Goal: Information Seeking & Learning: Learn about a topic

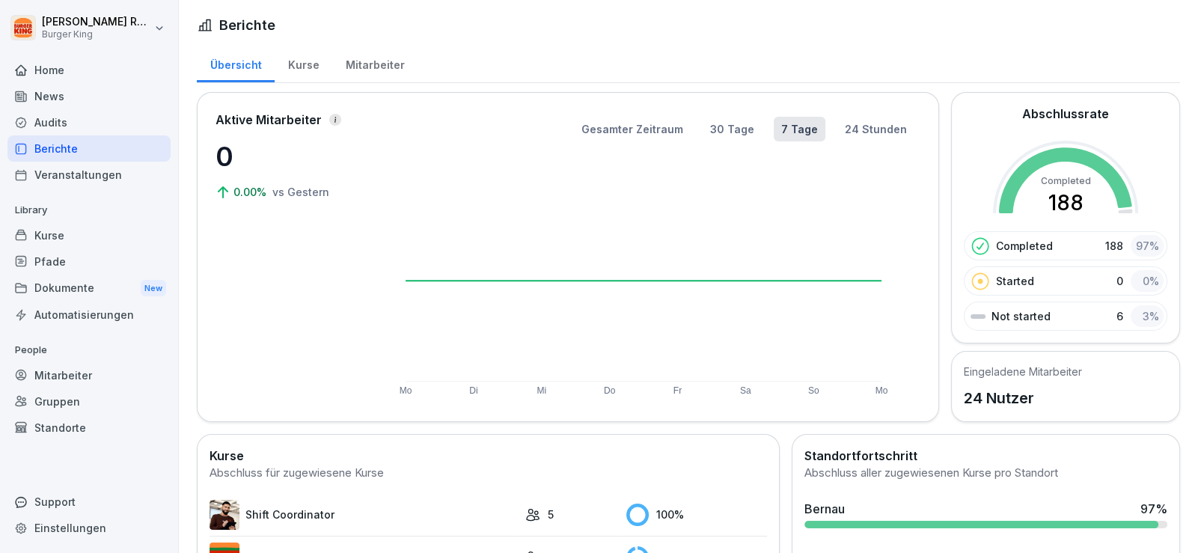
click at [60, 94] on div "News" at bounding box center [88, 96] width 163 height 26
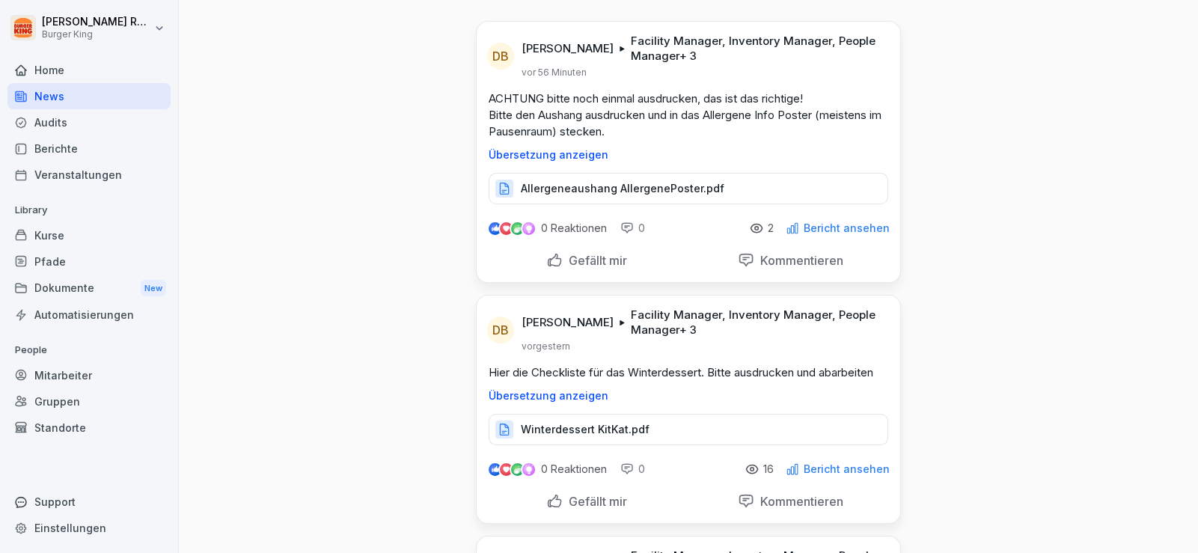
scroll to position [74, 0]
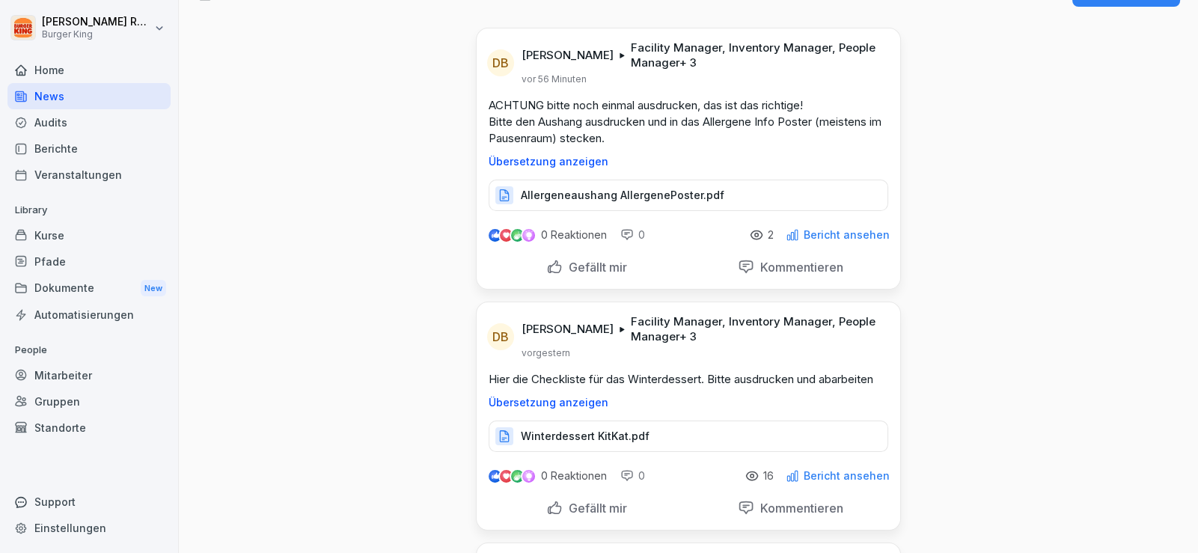
scroll to position [0, 0]
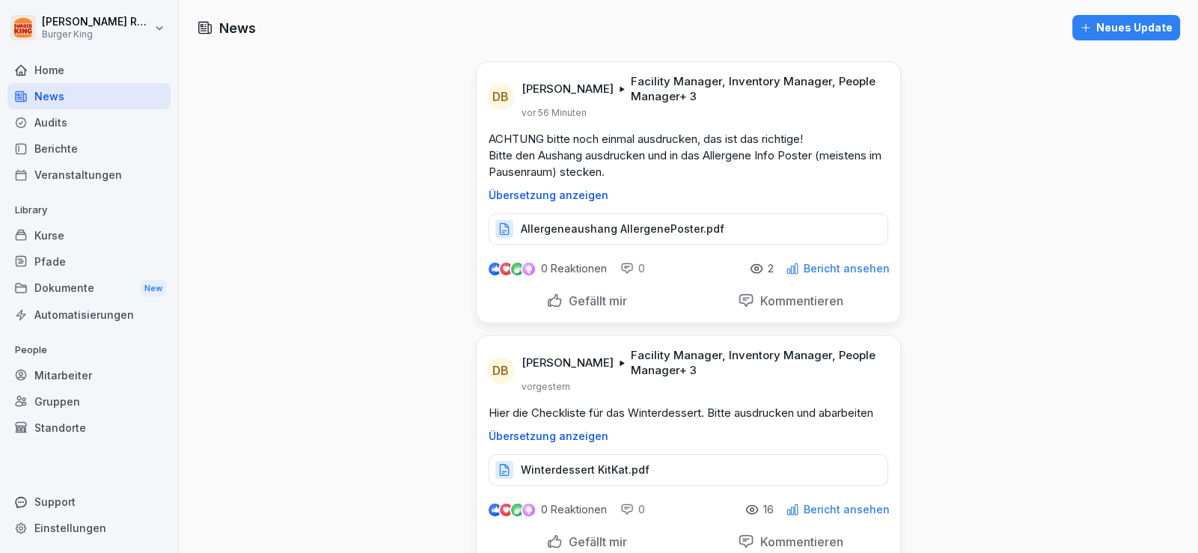
click at [580, 225] on p "Allergeneaushang AllergenePoster.pdf" at bounding box center [623, 229] width 204 height 15
click at [83, 123] on div "Audits" at bounding box center [88, 122] width 163 height 26
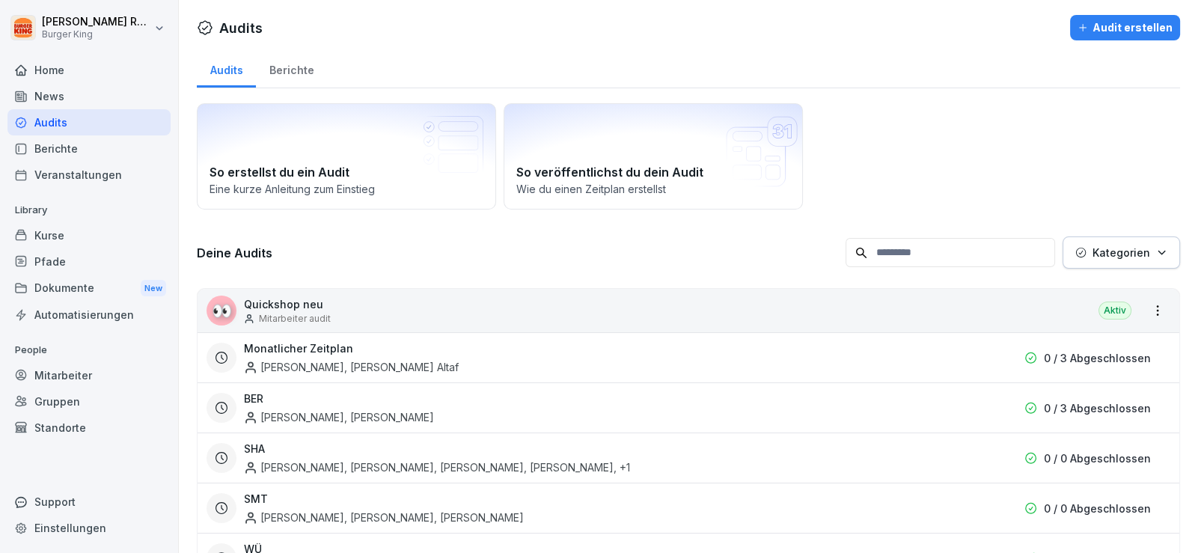
click at [74, 97] on div "News" at bounding box center [88, 96] width 163 height 26
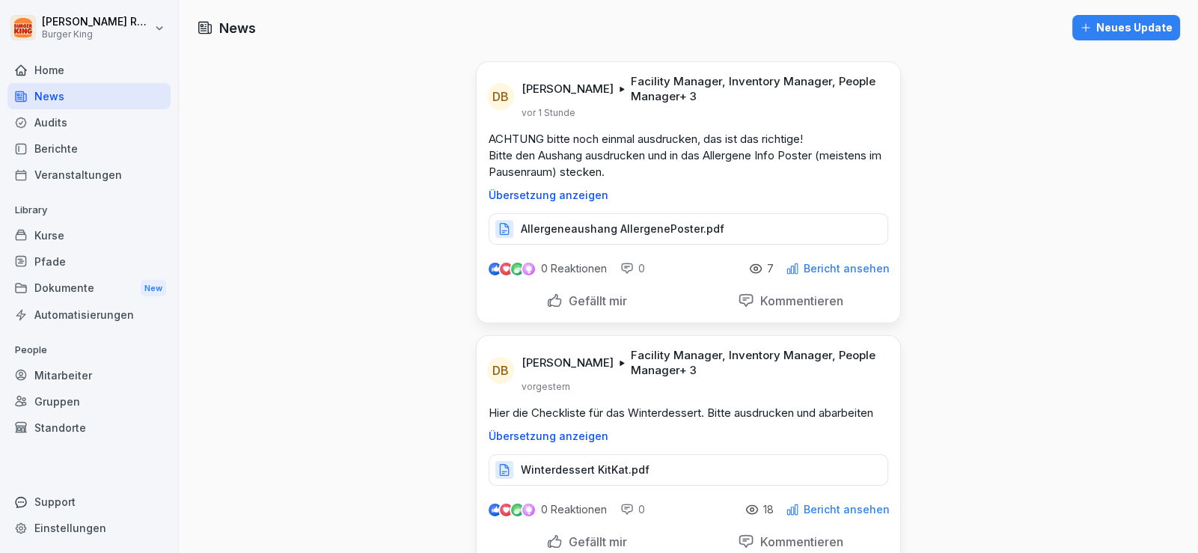
click at [80, 58] on div "Home" at bounding box center [88, 70] width 163 height 26
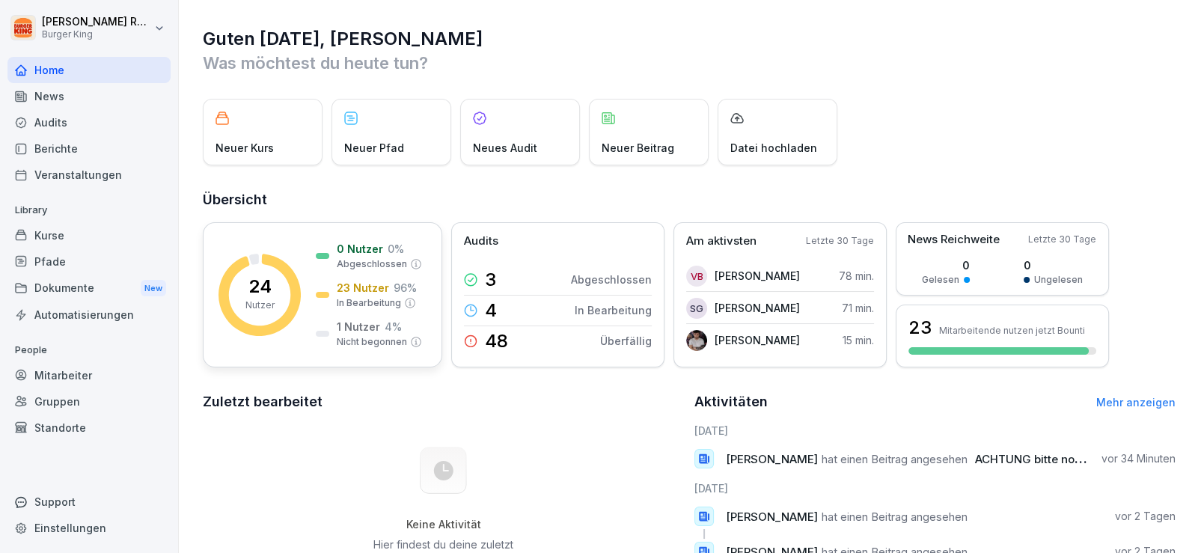
click at [254, 292] on p "24" at bounding box center [259, 287] width 23 height 18
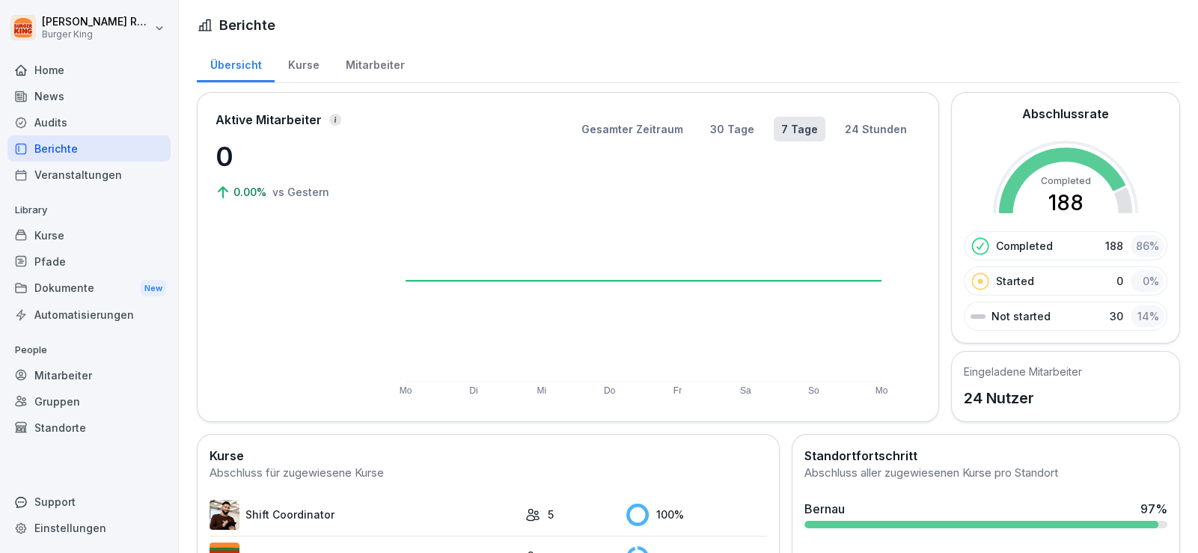
click at [374, 49] on div "Mitarbeiter" at bounding box center [374, 63] width 85 height 38
click at [374, 53] on div "Mitarbeiter" at bounding box center [374, 63] width 85 height 38
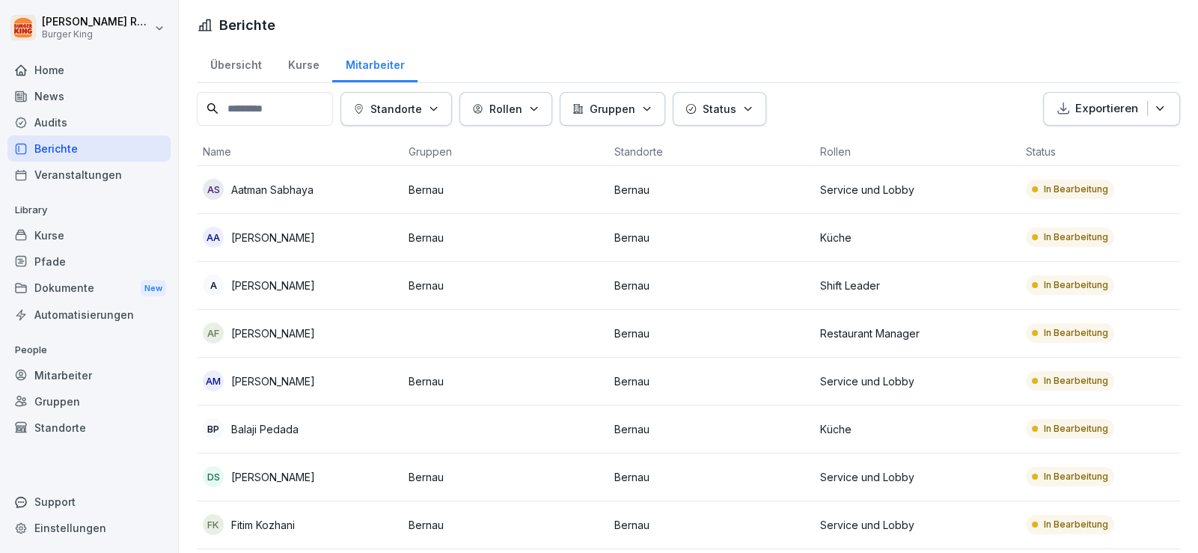
click at [282, 186] on p "Aatman Sabhaya" at bounding box center [272, 190] width 82 height 16
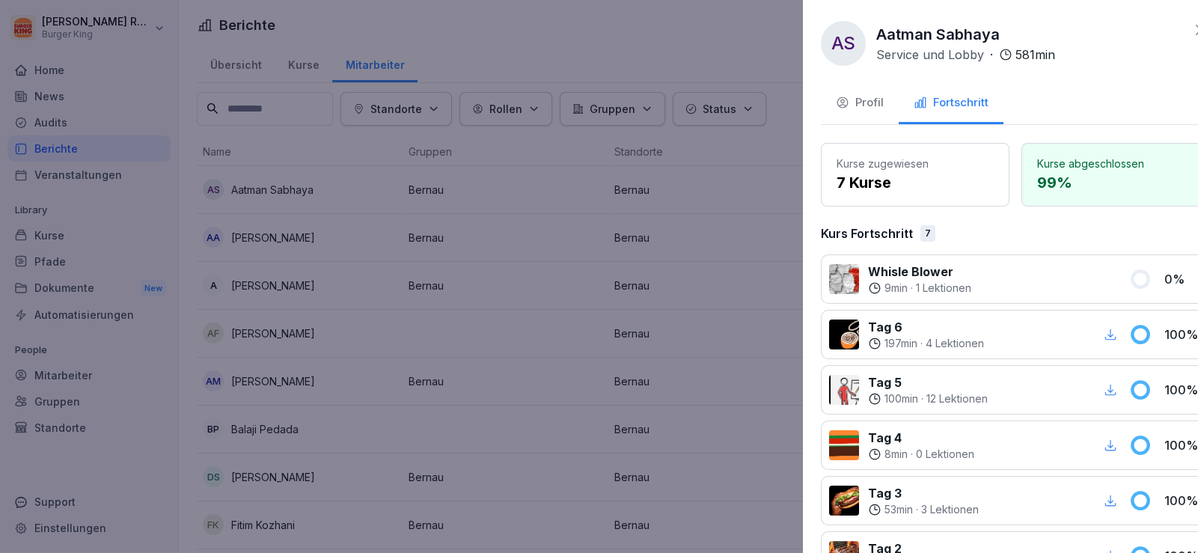
click at [534, 207] on div at bounding box center [599, 276] width 1198 height 553
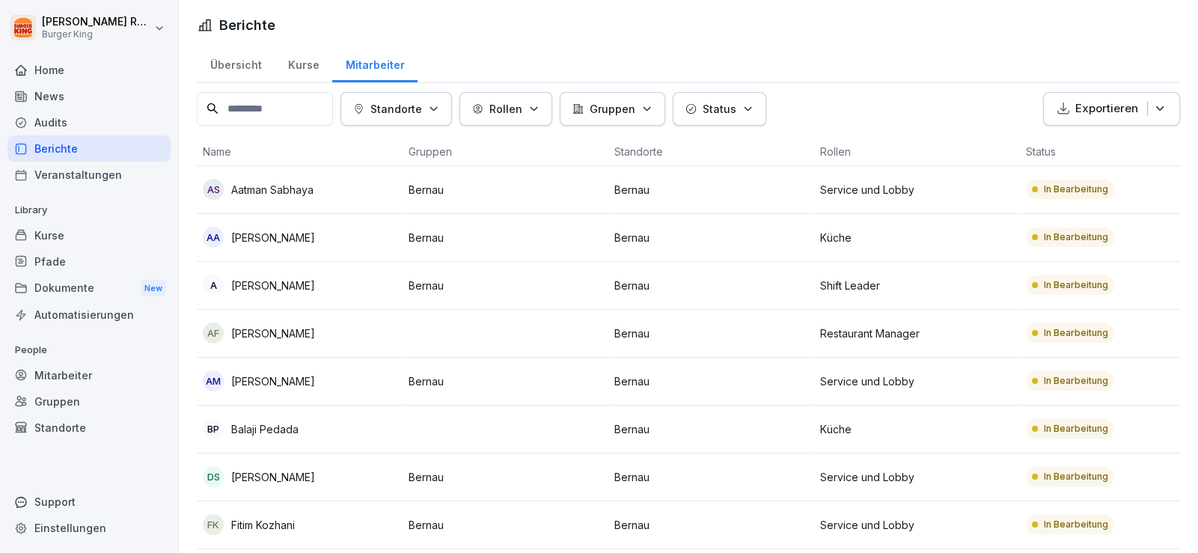
click at [423, 198] on td "Bernau" at bounding box center [506, 190] width 206 height 48
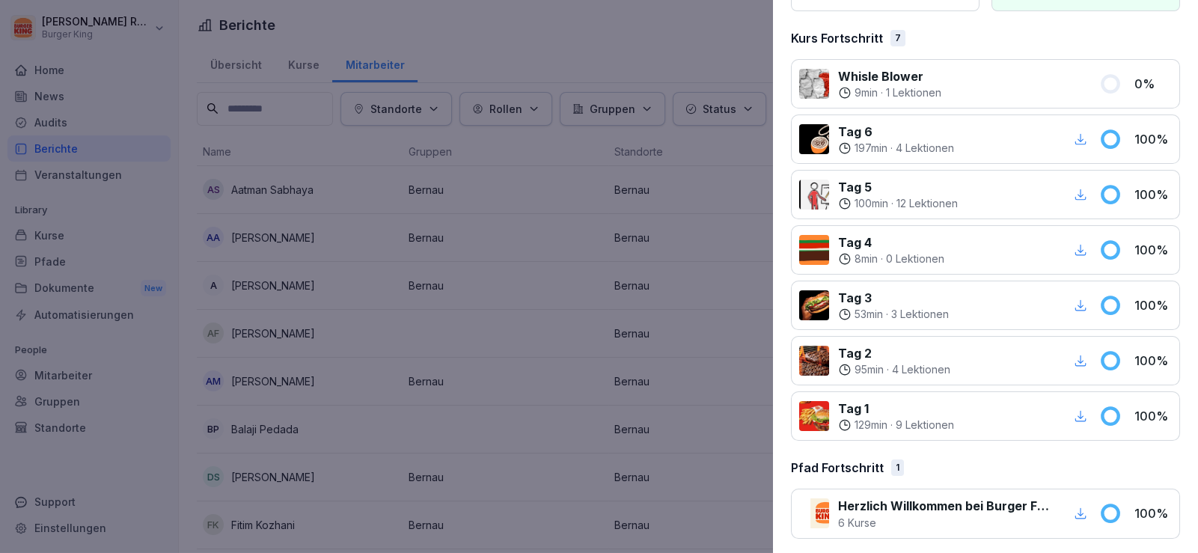
scroll to position [198, 0]
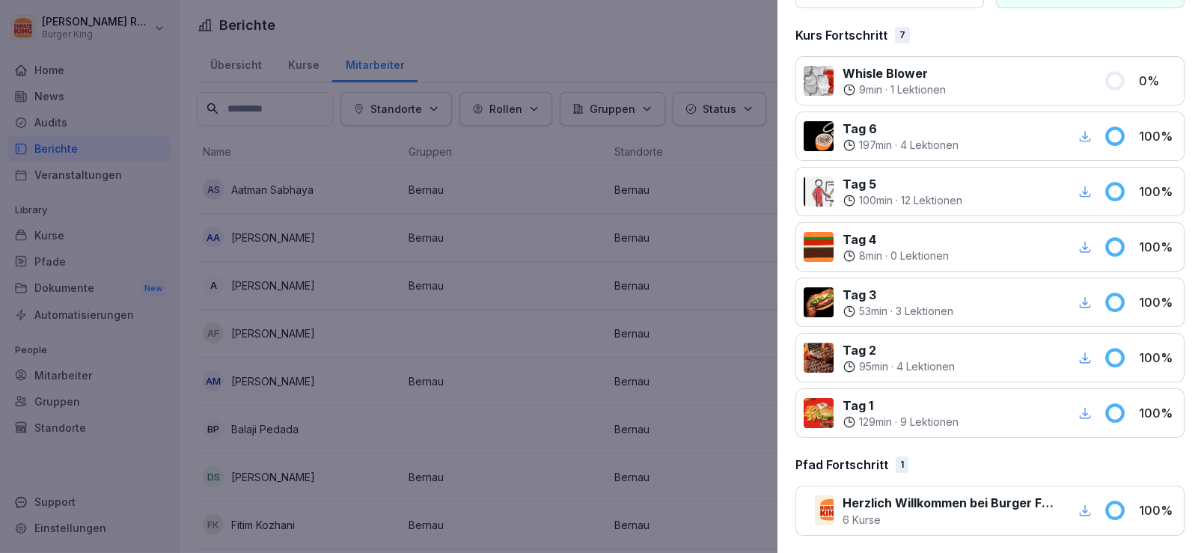
drag, startPoint x: 659, startPoint y: 71, endPoint x: 674, endPoint y: 69, distance: 15.1
click at [663, 71] on div at bounding box center [599, 276] width 1198 height 553
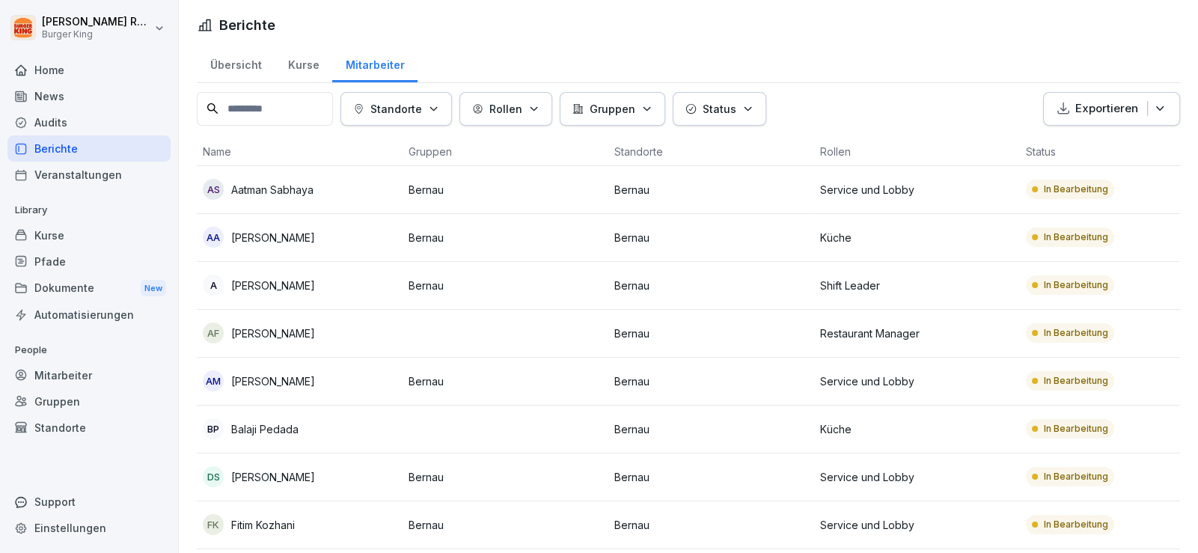
click at [333, 195] on div "AS Aatman Sabhaya" at bounding box center [300, 189] width 194 height 21
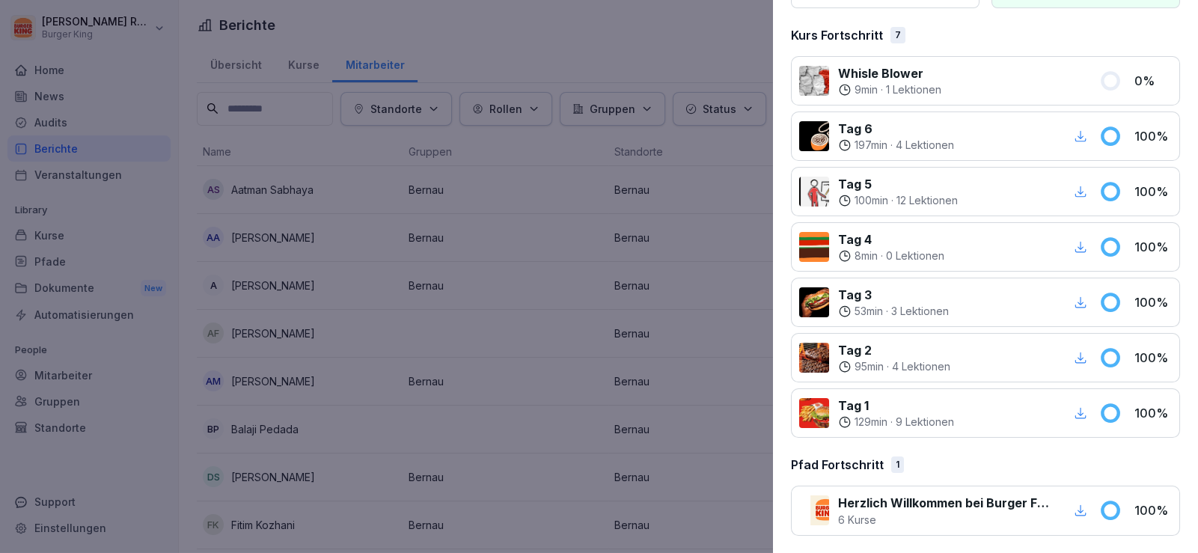
click at [385, 270] on div at bounding box center [599, 276] width 1198 height 553
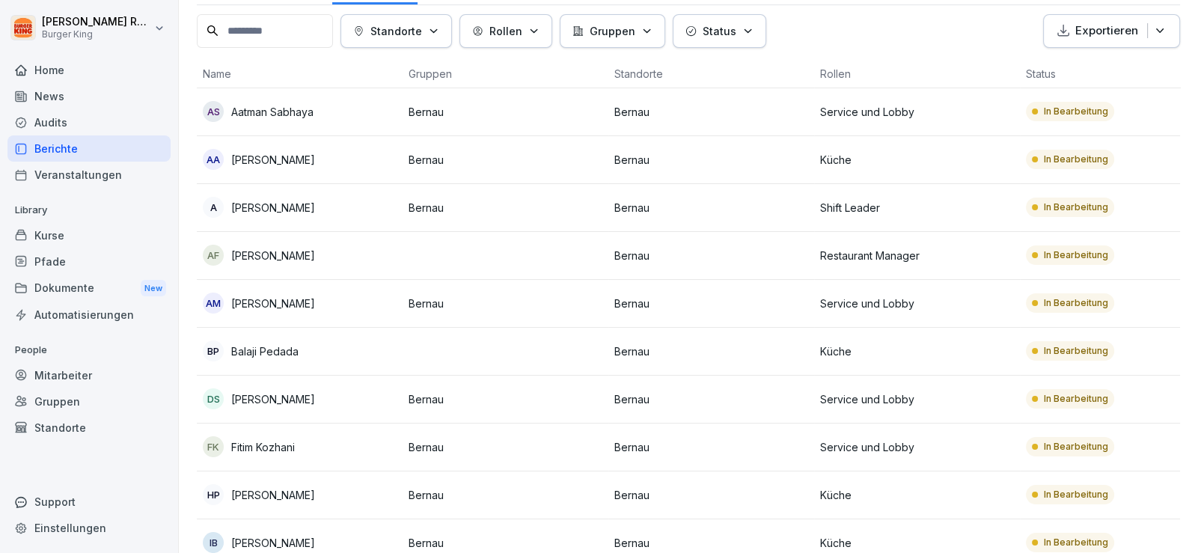
scroll to position [149, 0]
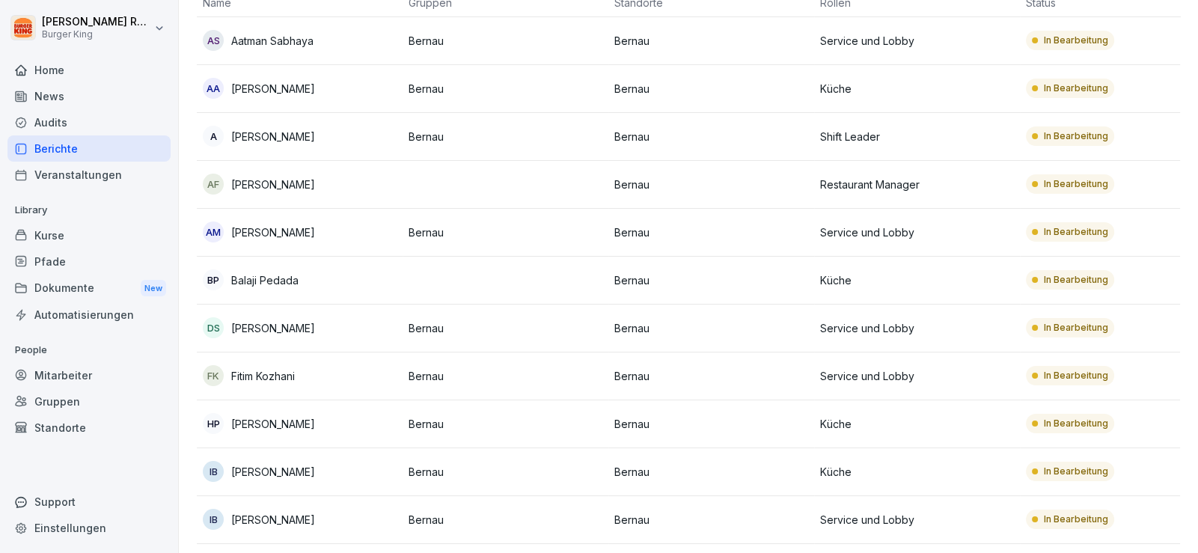
click at [465, 328] on p "Bernau" at bounding box center [506, 328] width 194 height 16
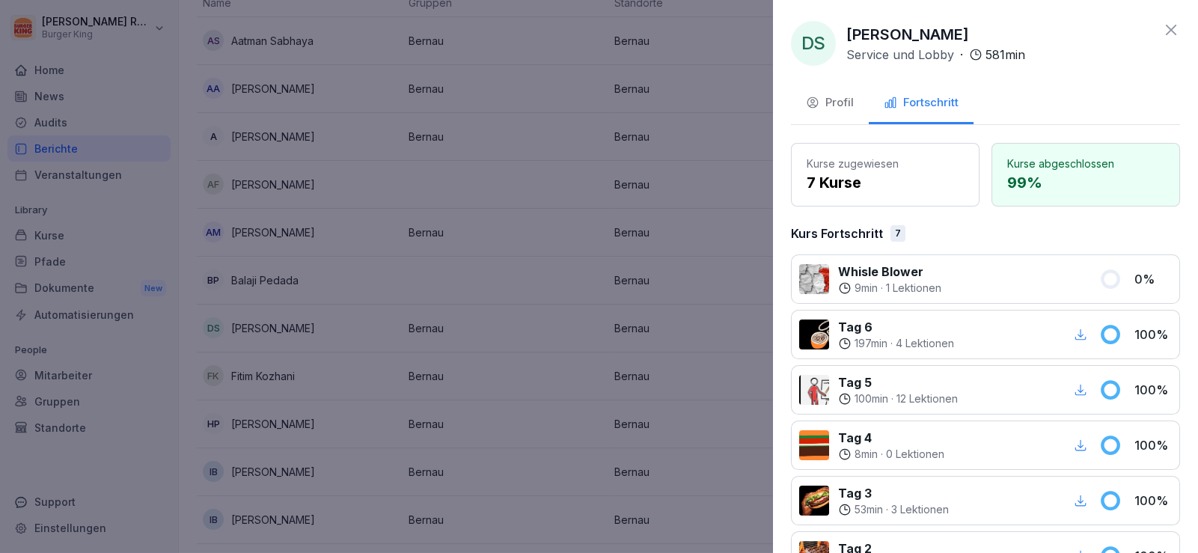
click at [854, 99] on button "Profil" at bounding box center [830, 104] width 78 height 40
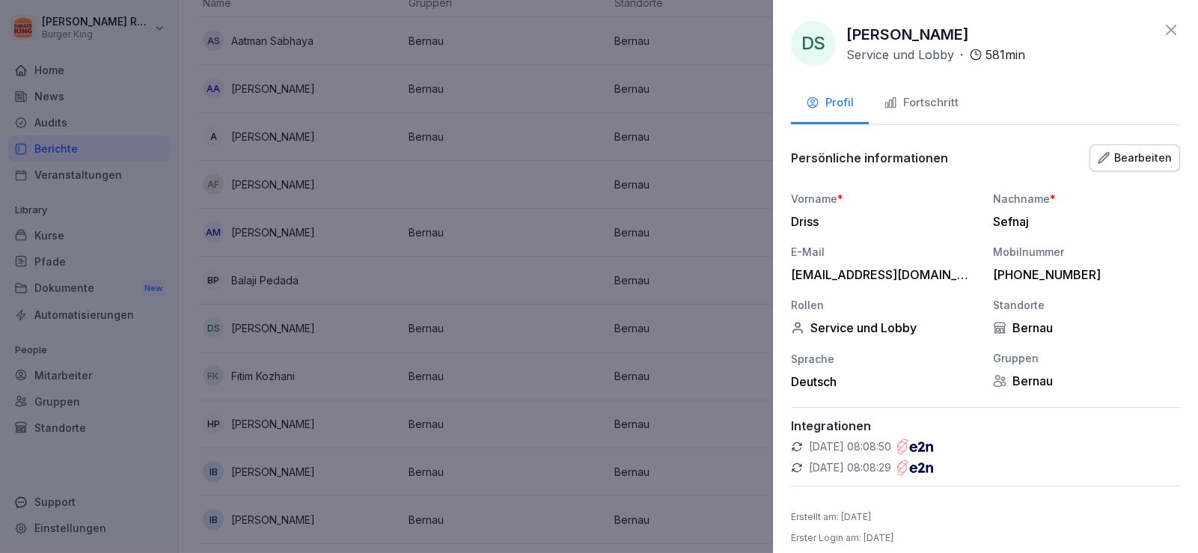
scroll to position [10, 0]
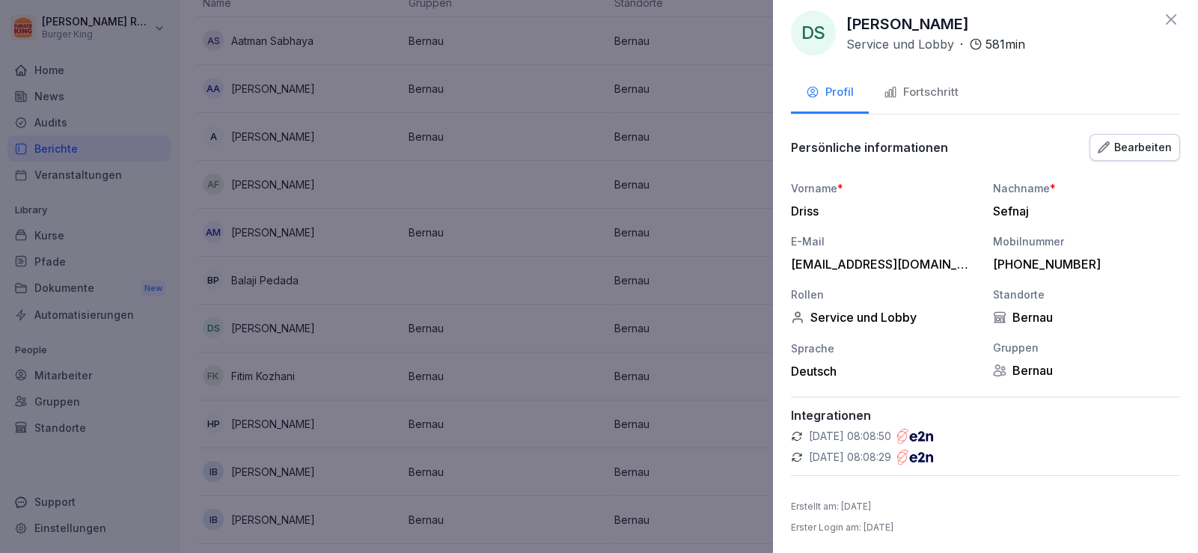
click at [947, 81] on button "Fortschritt" at bounding box center [921, 93] width 105 height 40
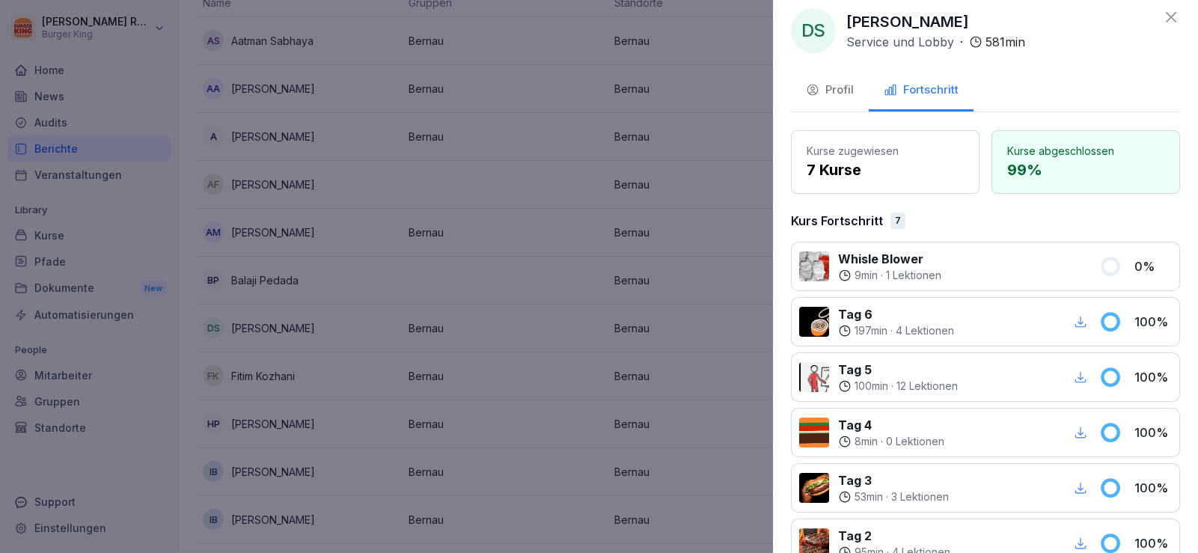
scroll to position [0, 0]
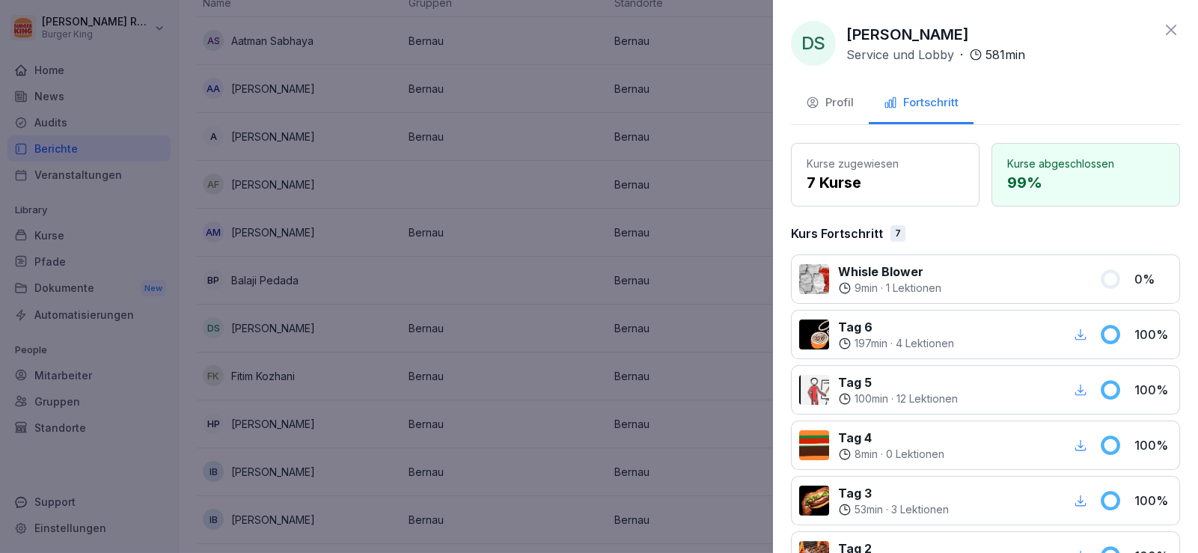
click at [849, 94] on div "Profil" at bounding box center [830, 102] width 48 height 17
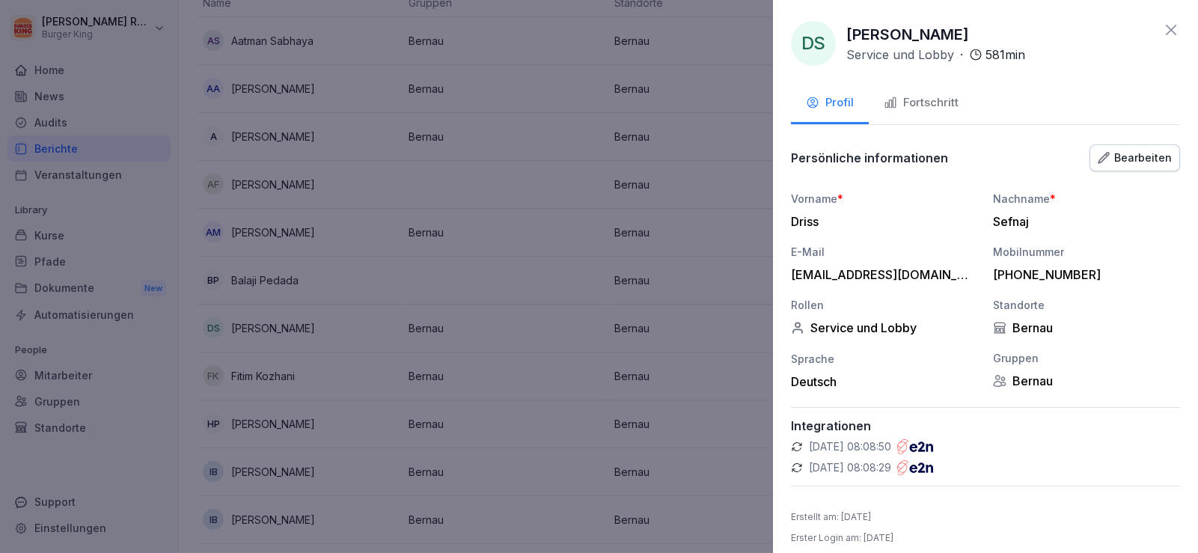
click at [1131, 290] on div "Vorname * Driss Nachname * Sefnaj E-Mail [EMAIL_ADDRESS][DOMAIN_NAME] Mobilnumm…" at bounding box center [985, 290] width 389 height 198
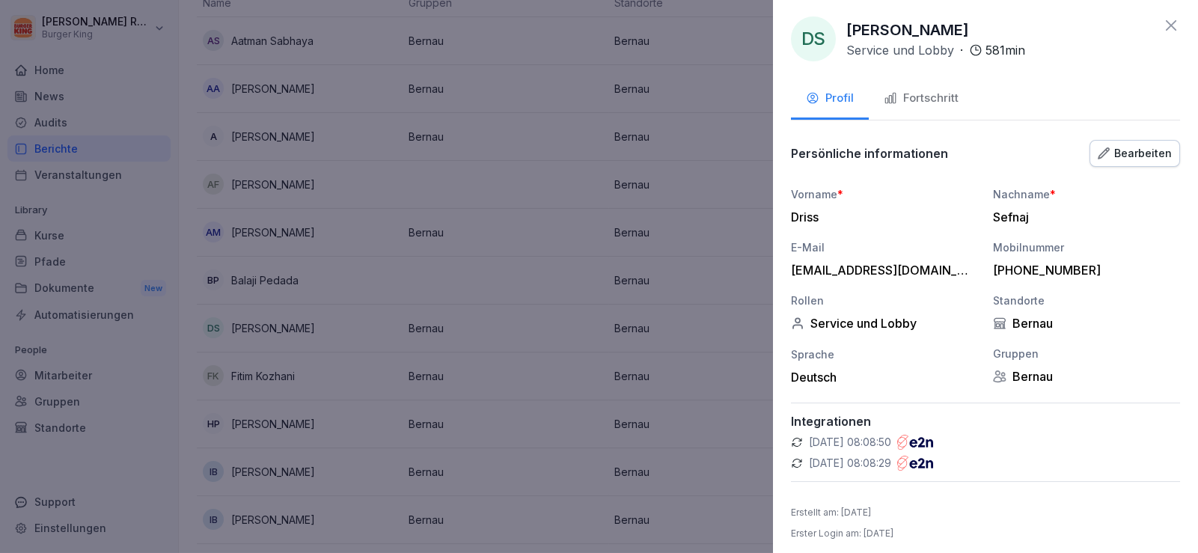
scroll to position [10, 0]
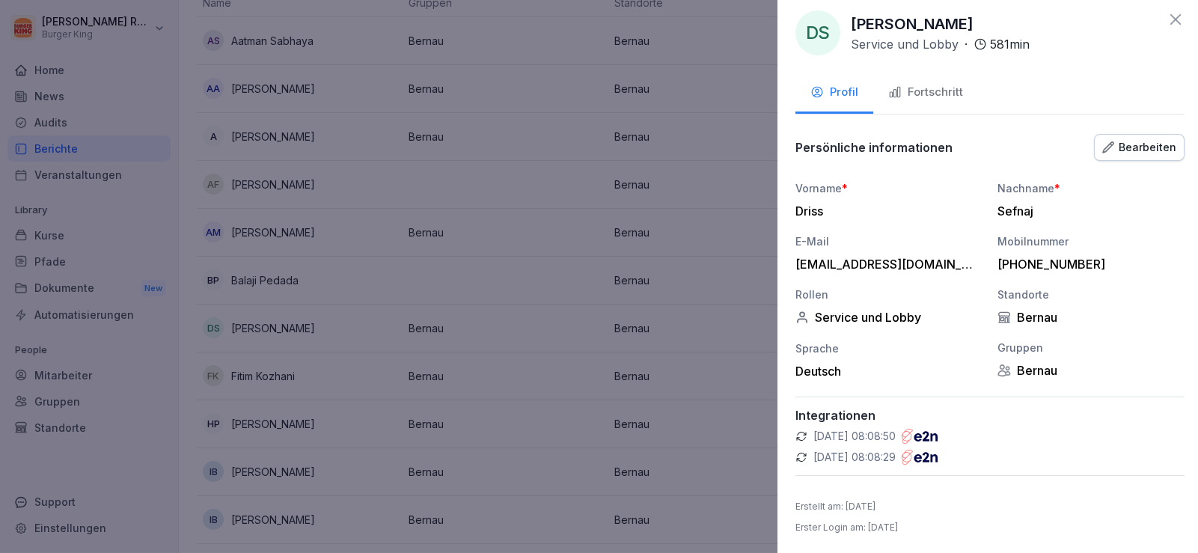
click at [571, 370] on div at bounding box center [599, 276] width 1198 height 553
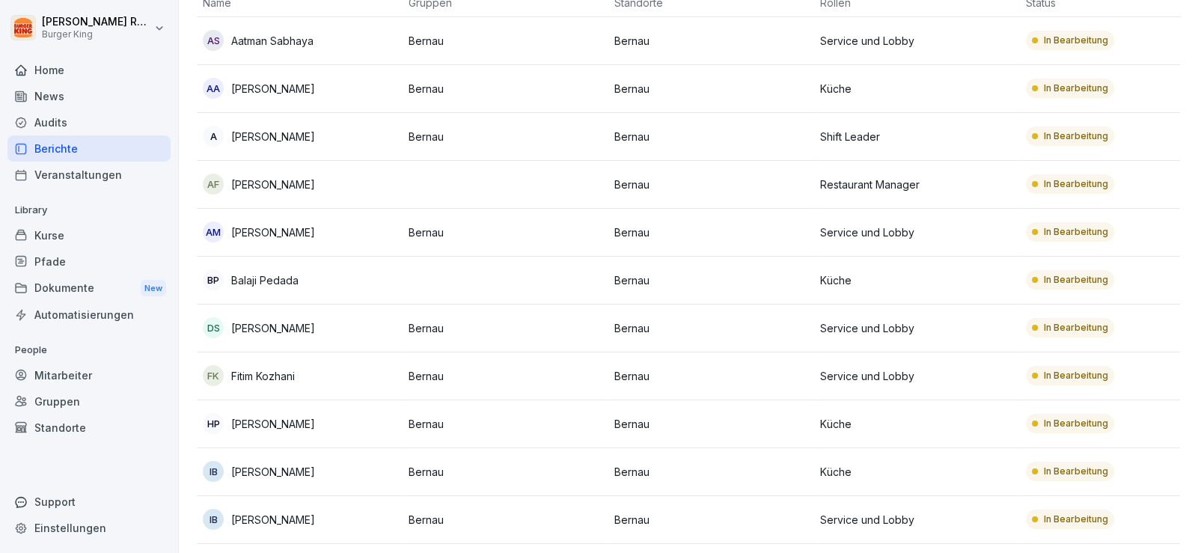
click at [73, 124] on div "Audits" at bounding box center [88, 122] width 163 height 26
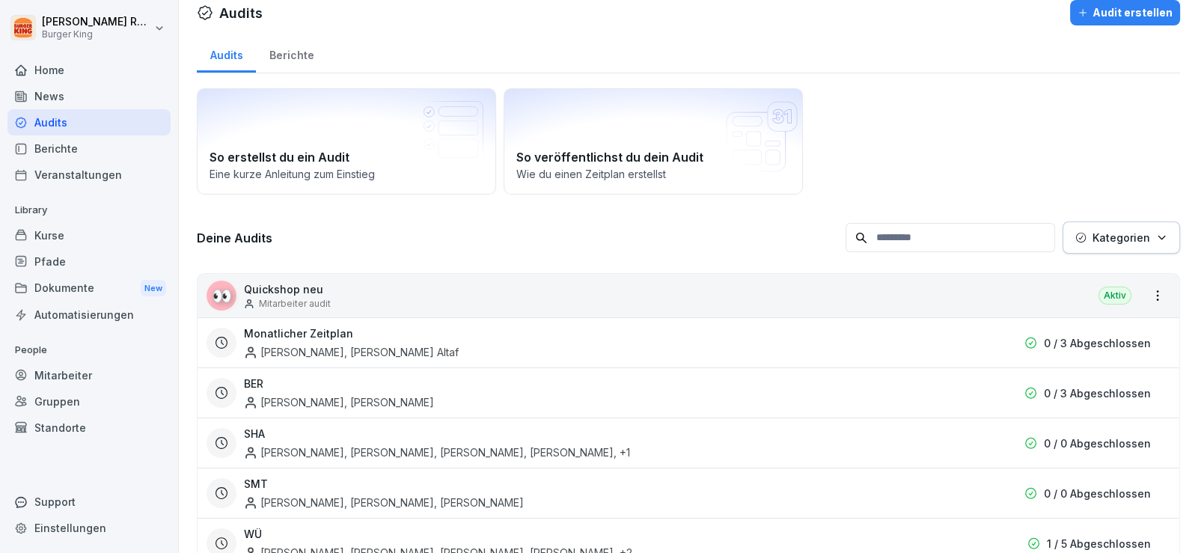
click at [65, 103] on div "News" at bounding box center [88, 96] width 163 height 26
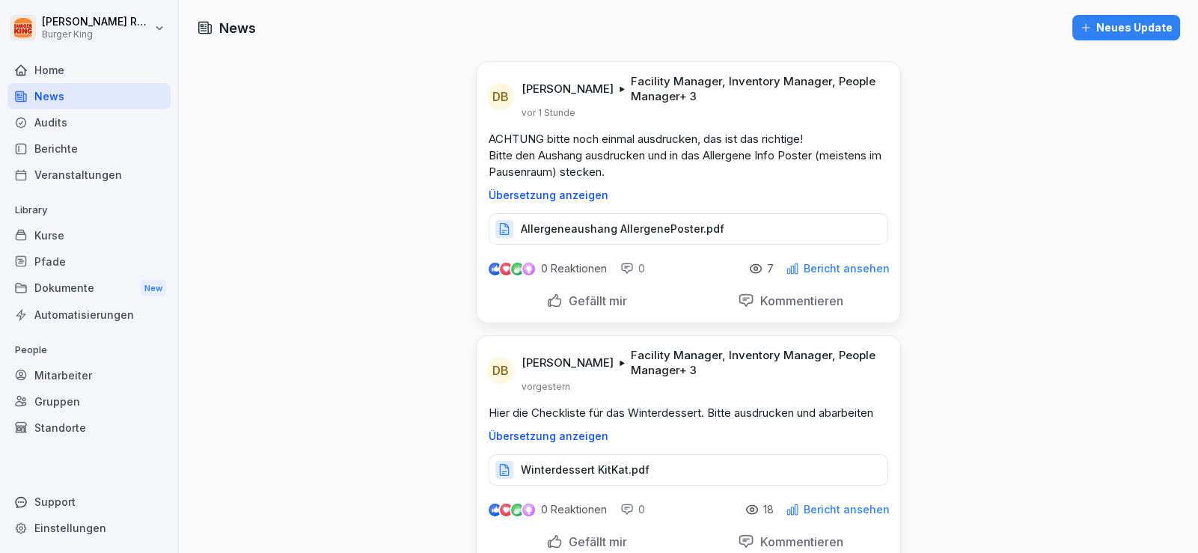
click at [75, 153] on div "Berichte" at bounding box center [88, 148] width 163 height 26
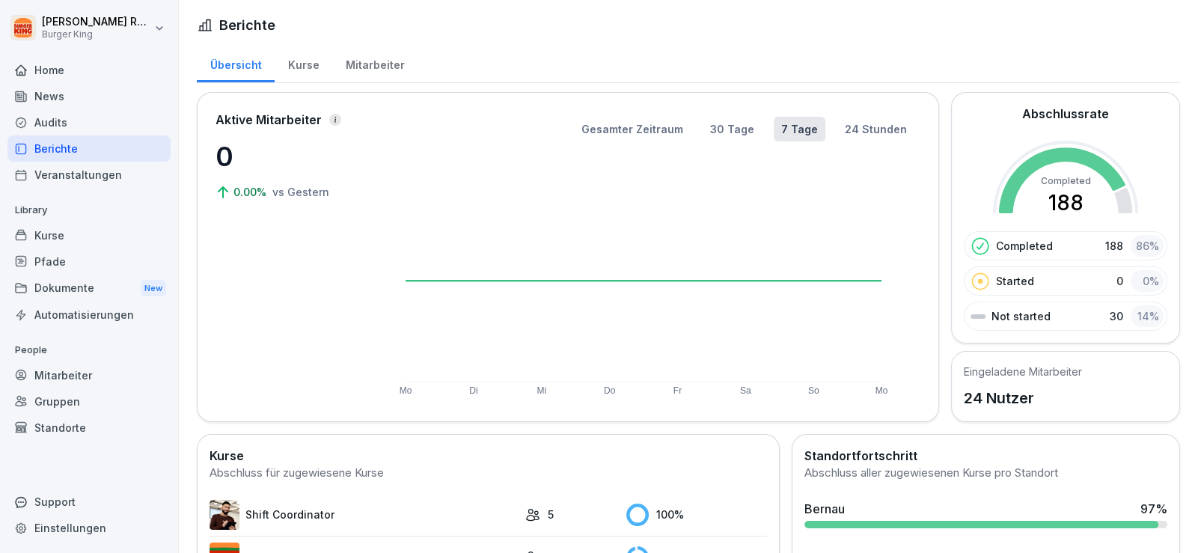
click at [358, 60] on div "Mitarbeiter" at bounding box center [374, 63] width 85 height 38
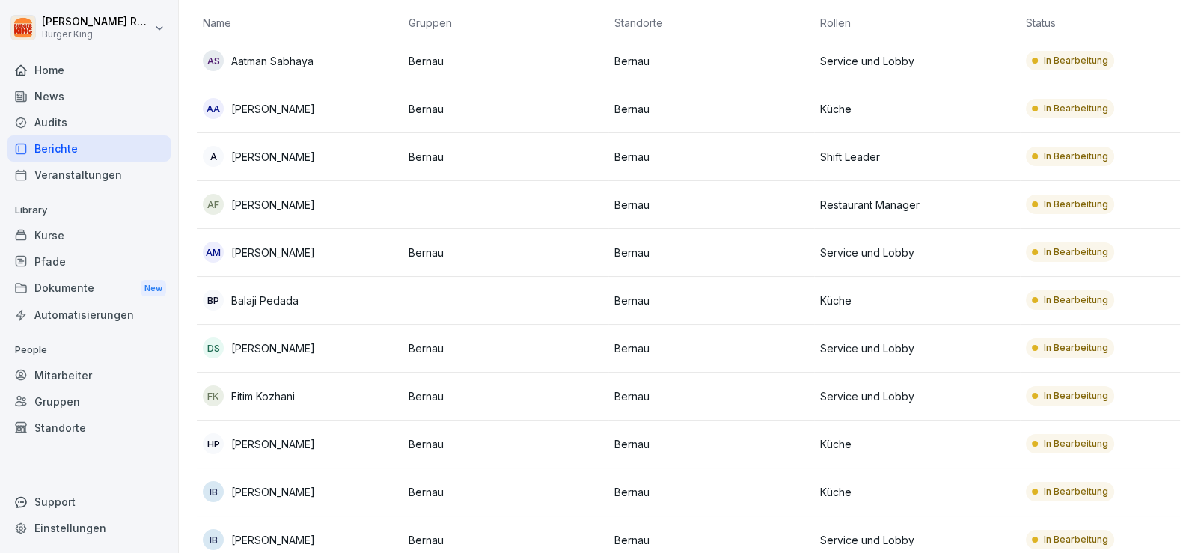
scroll to position [225, 0]
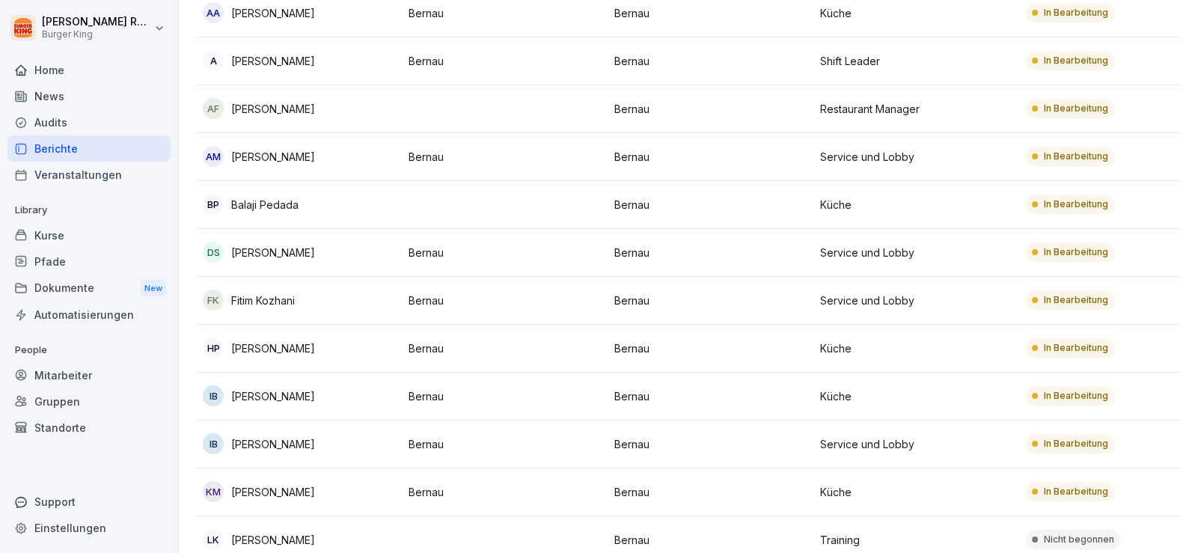
click at [266, 254] on p "[PERSON_NAME]" at bounding box center [273, 253] width 84 height 16
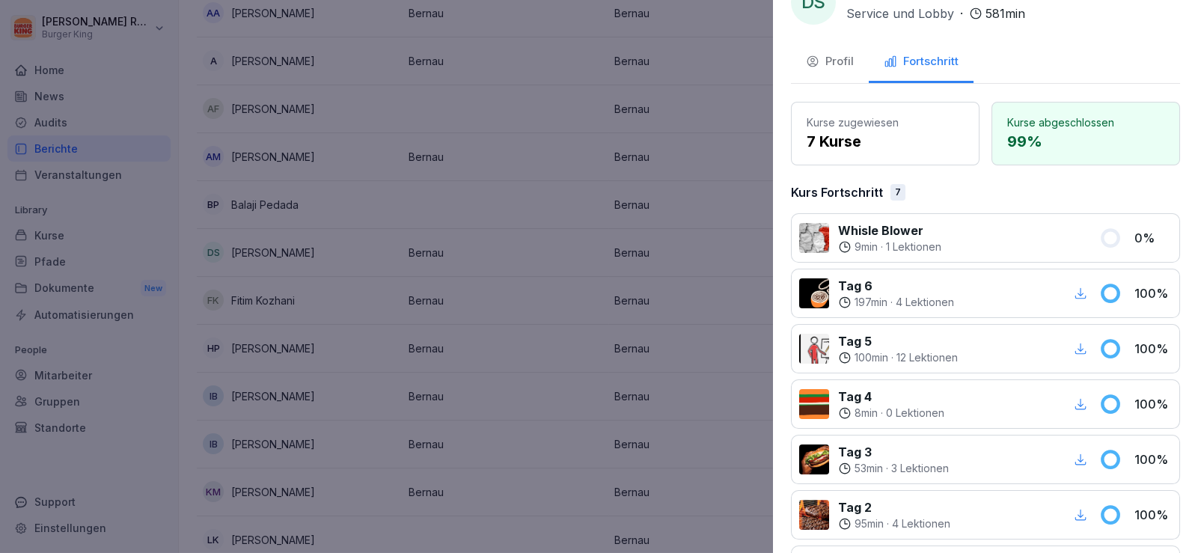
scroll to position [0, 0]
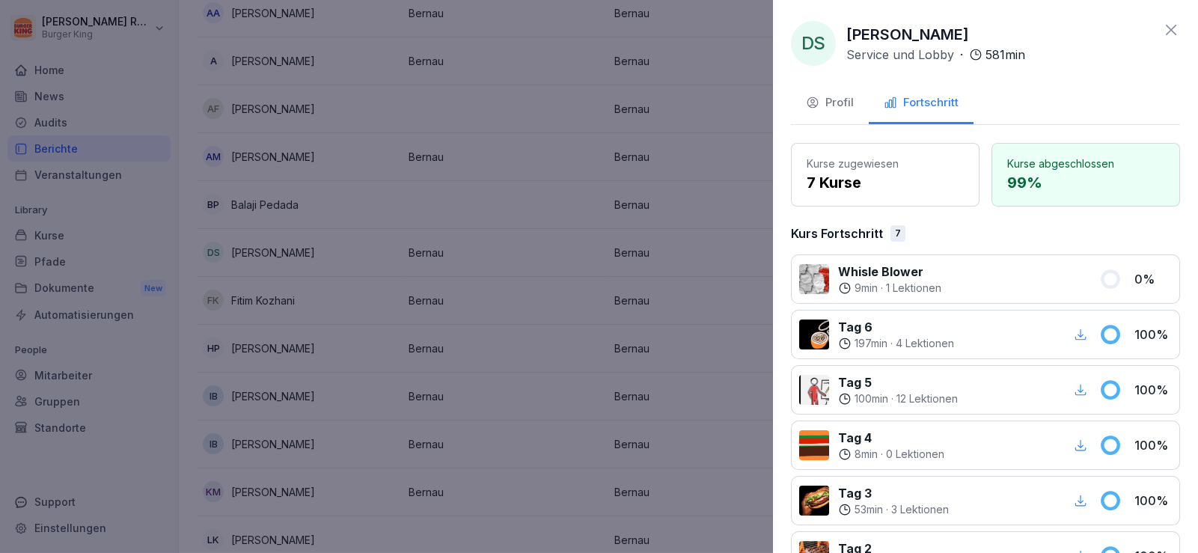
click at [884, 281] on div "9 min · 1 Lektionen" at bounding box center [889, 288] width 103 height 15
click at [1056, 271] on div at bounding box center [1020, 279] width 140 height 33
click at [1114, 279] on div "Whisle Blower 9 min · 1 Lektionen 0 %" at bounding box center [985, 278] width 389 height 49
click at [852, 189] on p "7 Kurse" at bounding box center [885, 182] width 157 height 22
click at [825, 95] on div "Profil" at bounding box center [830, 102] width 48 height 17
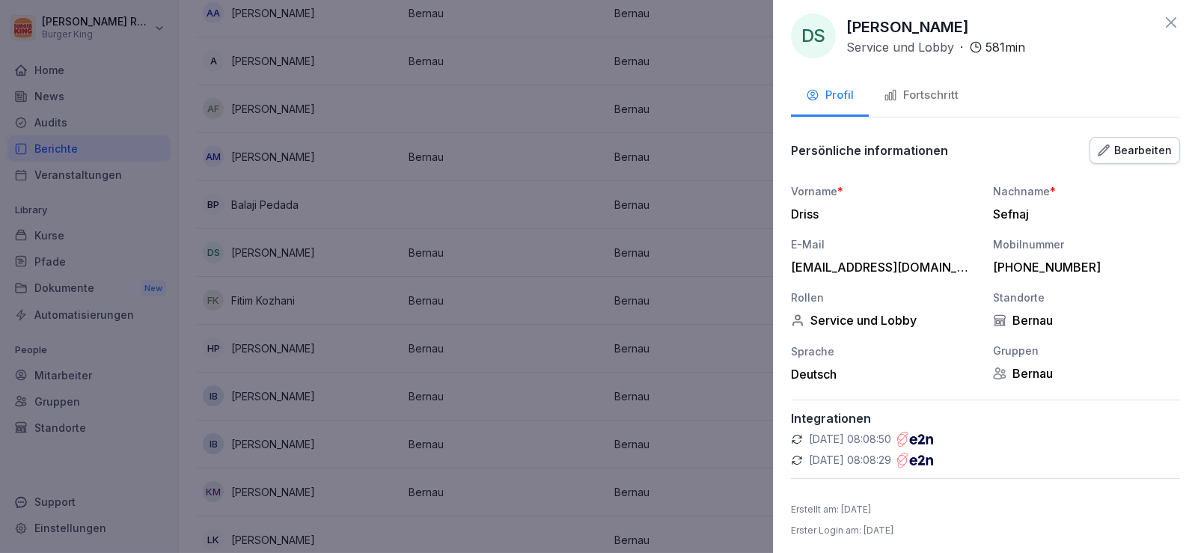
scroll to position [10, 0]
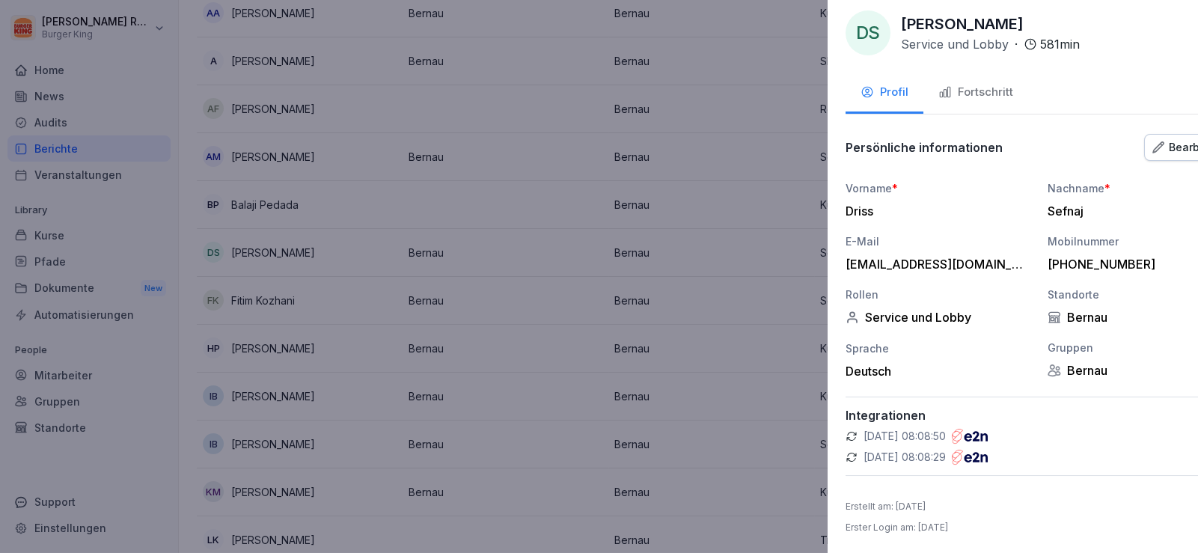
click at [384, 337] on div at bounding box center [599, 276] width 1198 height 553
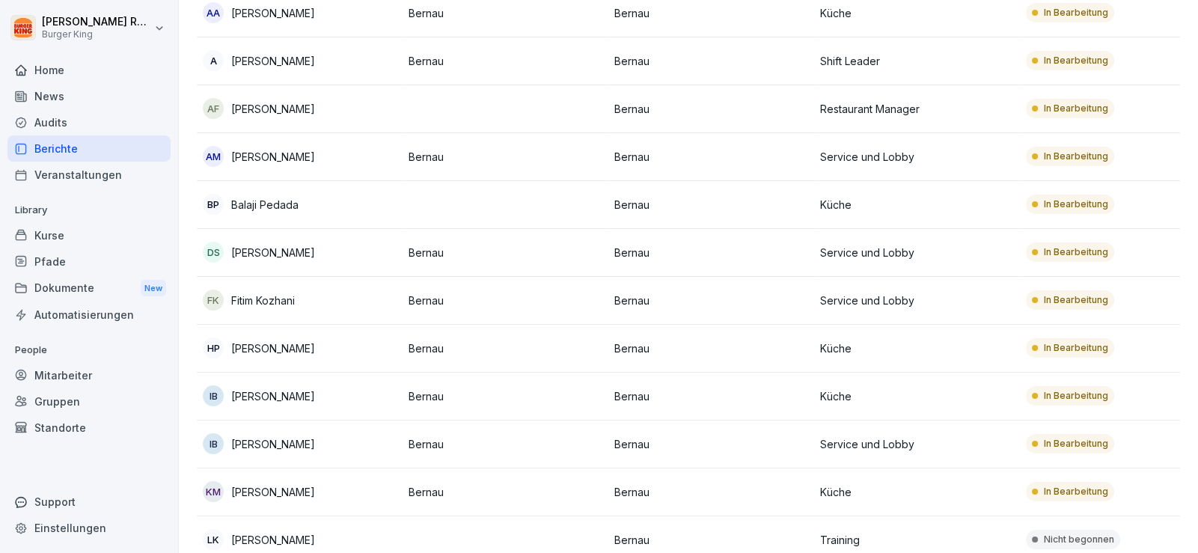
click at [73, 156] on div "Berichte" at bounding box center [88, 148] width 163 height 26
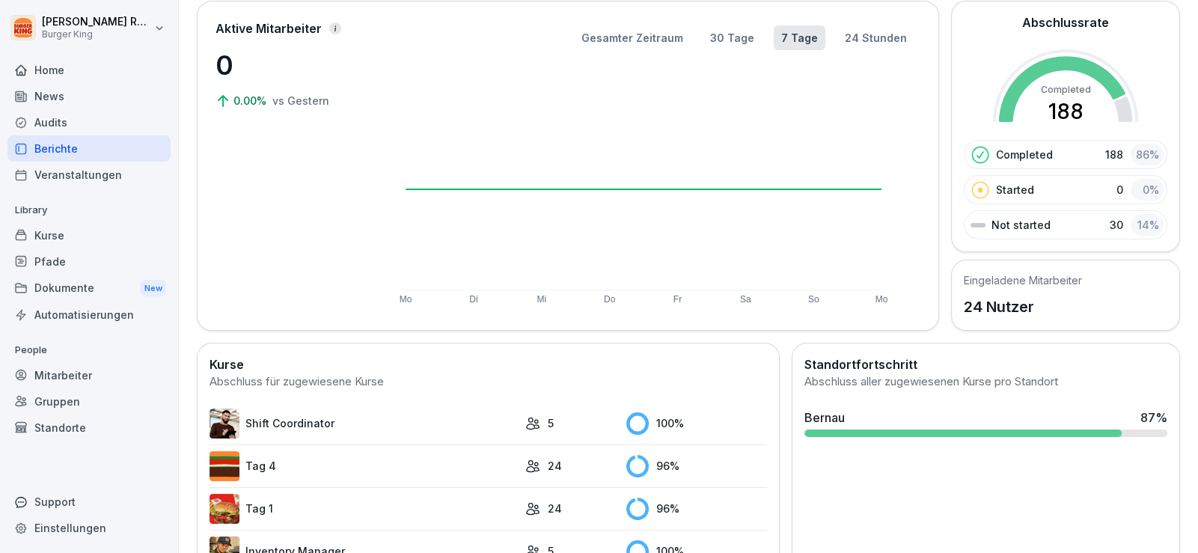
click at [94, 66] on div "Home" at bounding box center [88, 70] width 163 height 26
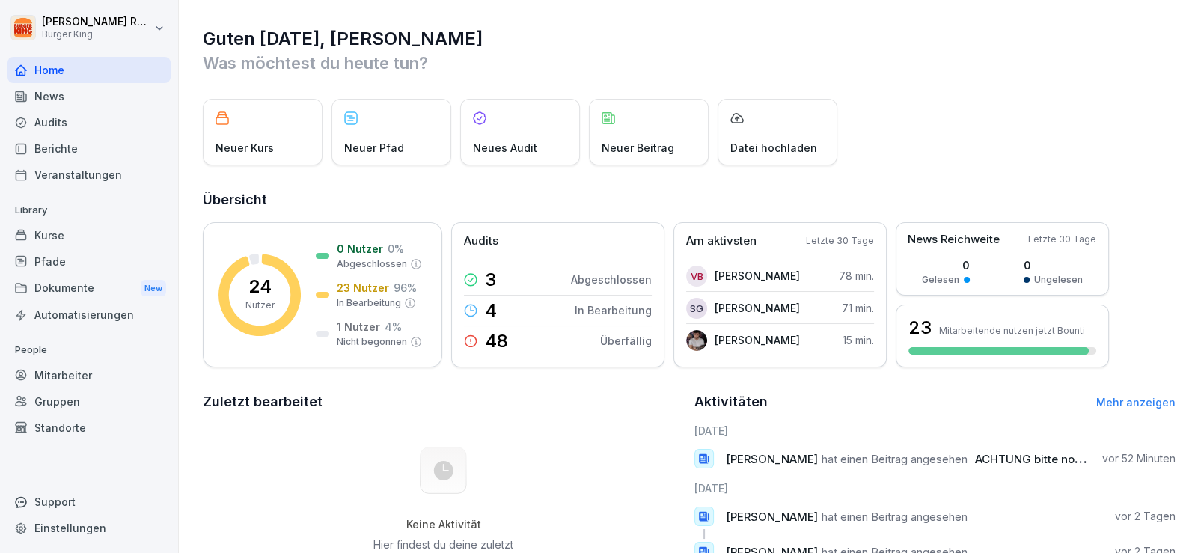
click at [78, 122] on div "Audits" at bounding box center [88, 122] width 163 height 26
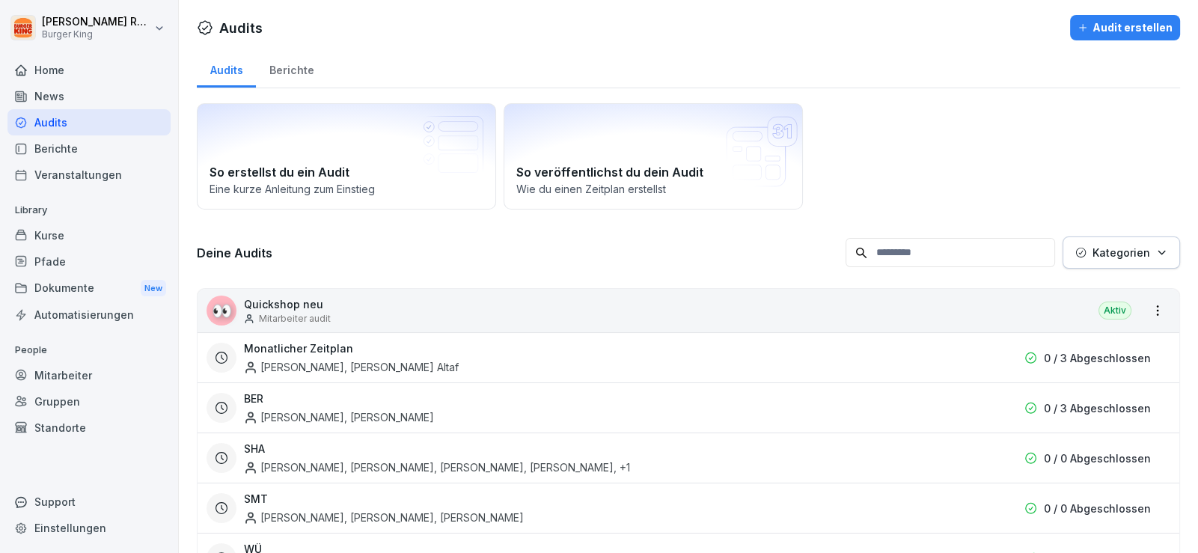
click at [301, 59] on div "Berichte" at bounding box center [291, 68] width 71 height 38
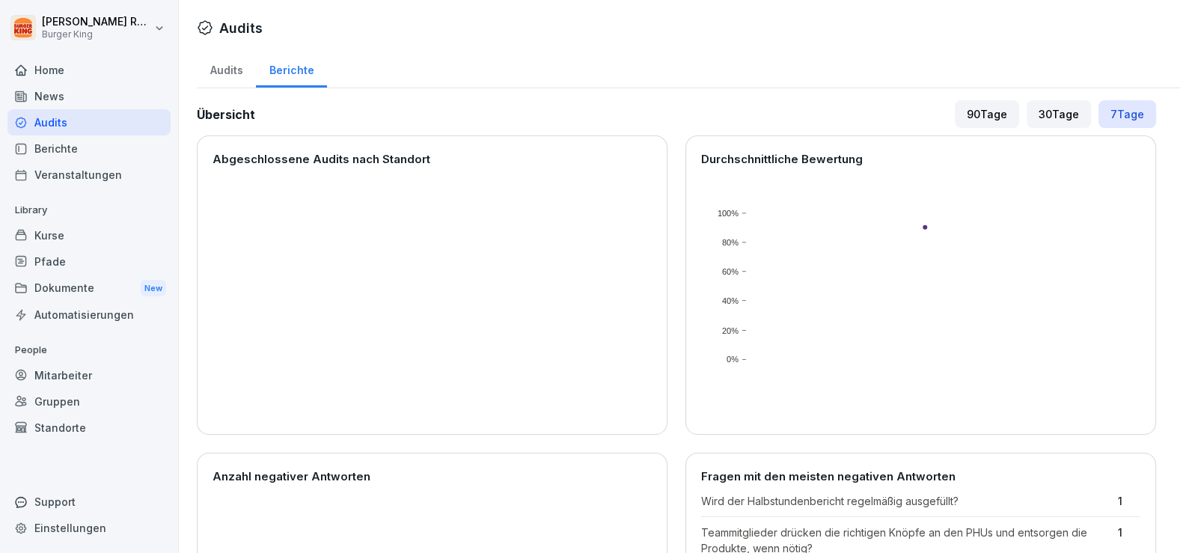
click at [90, 142] on div "Berichte" at bounding box center [88, 148] width 163 height 26
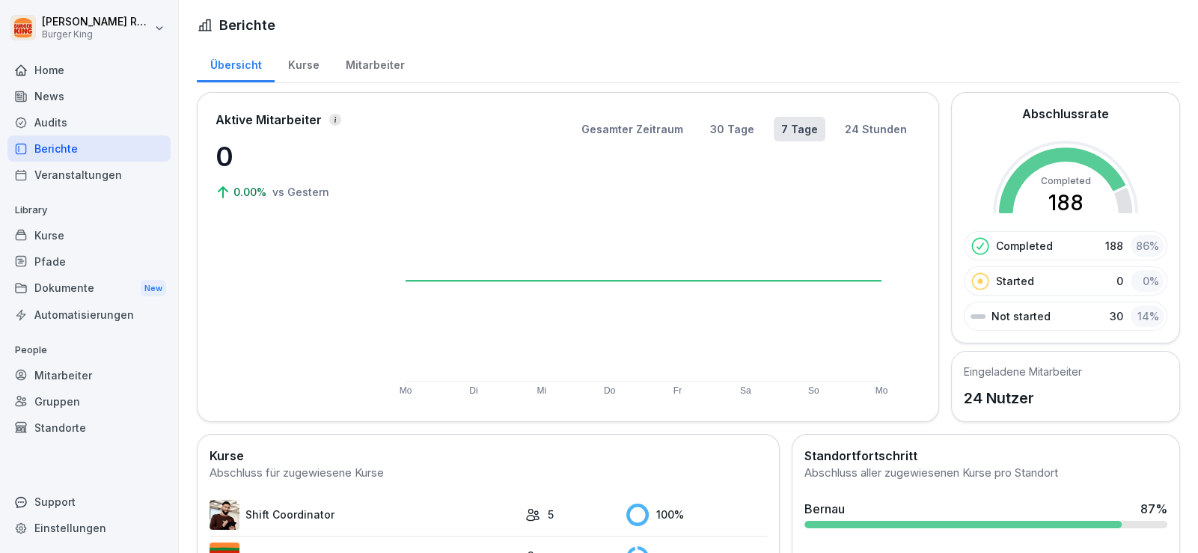
click at [290, 67] on div "Kurse" at bounding box center [304, 63] width 58 height 38
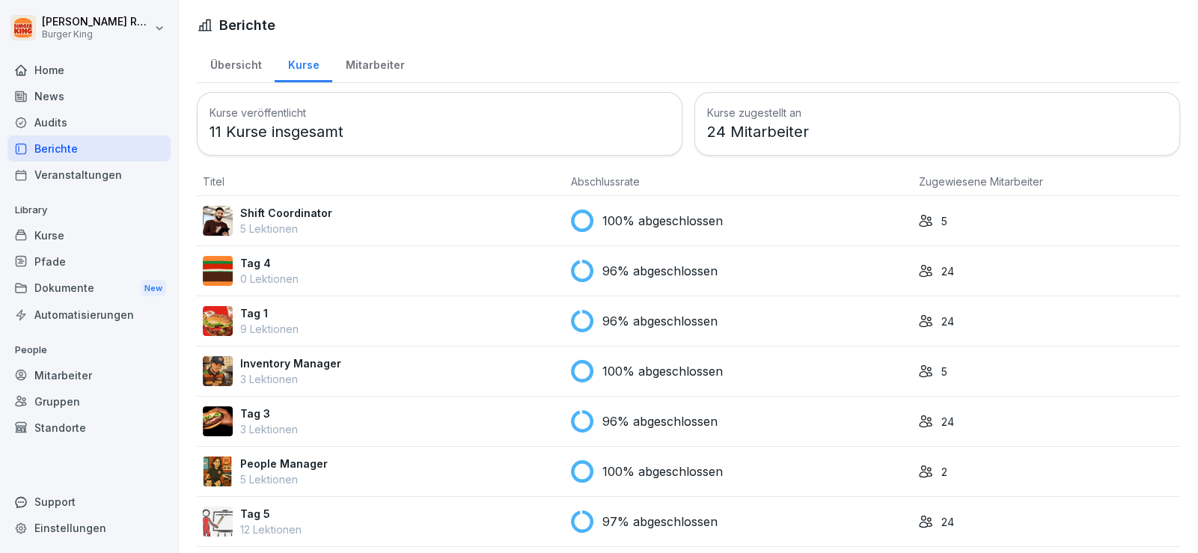
click at [370, 55] on div "Mitarbeiter" at bounding box center [374, 63] width 85 height 38
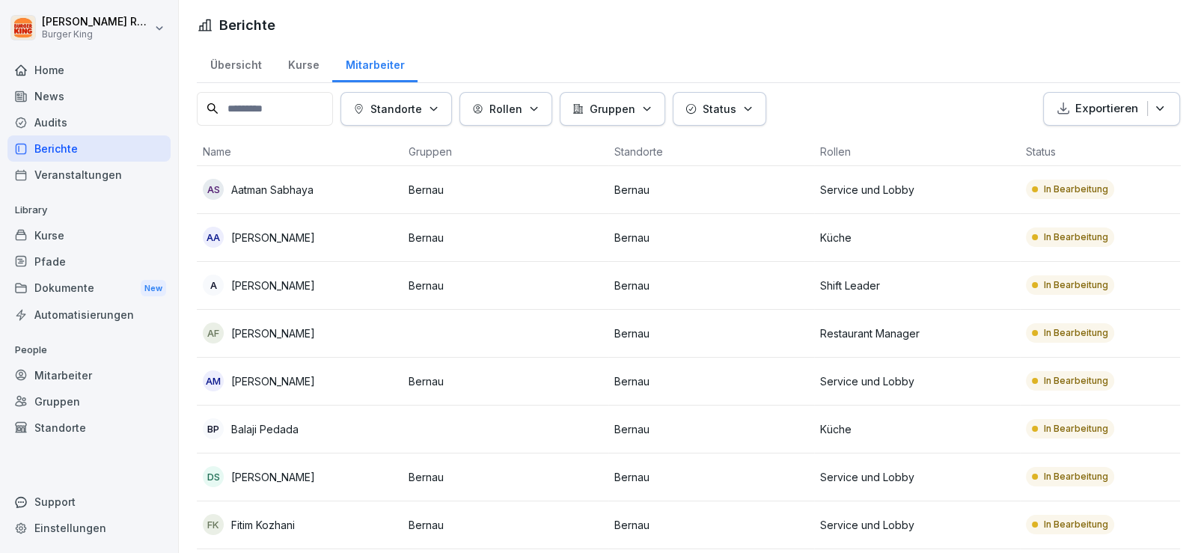
scroll to position [373, 0]
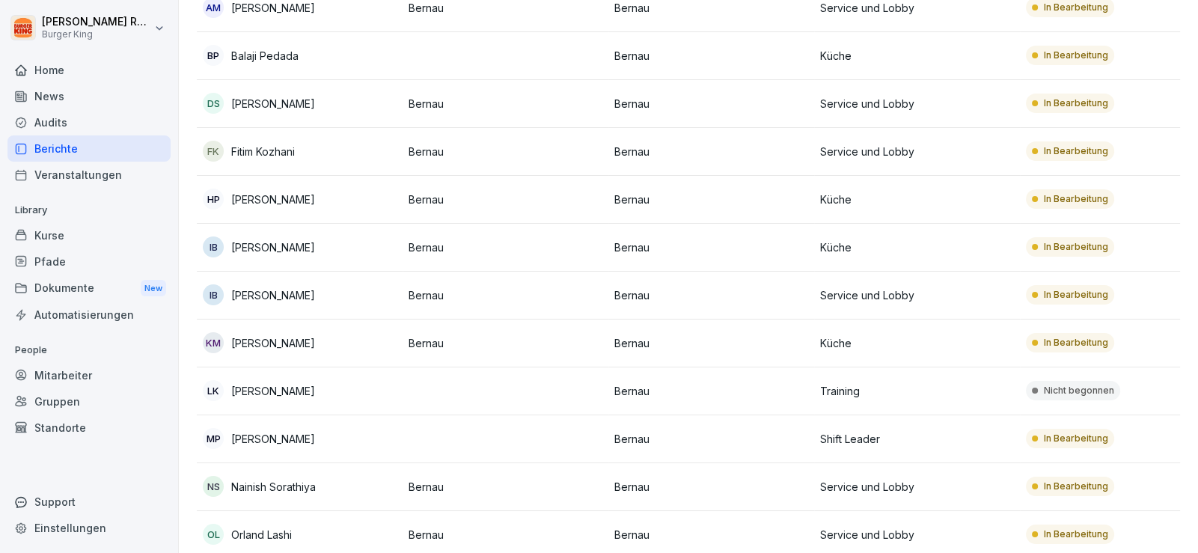
click at [283, 272] on td "IB [PERSON_NAME]" at bounding box center [300, 296] width 206 height 48
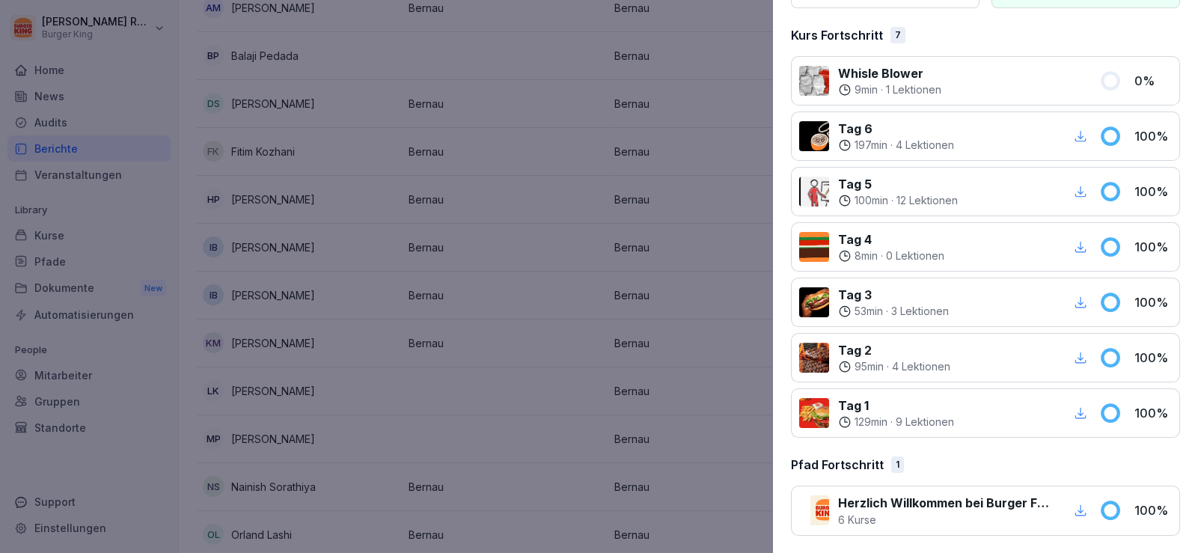
scroll to position [0, 0]
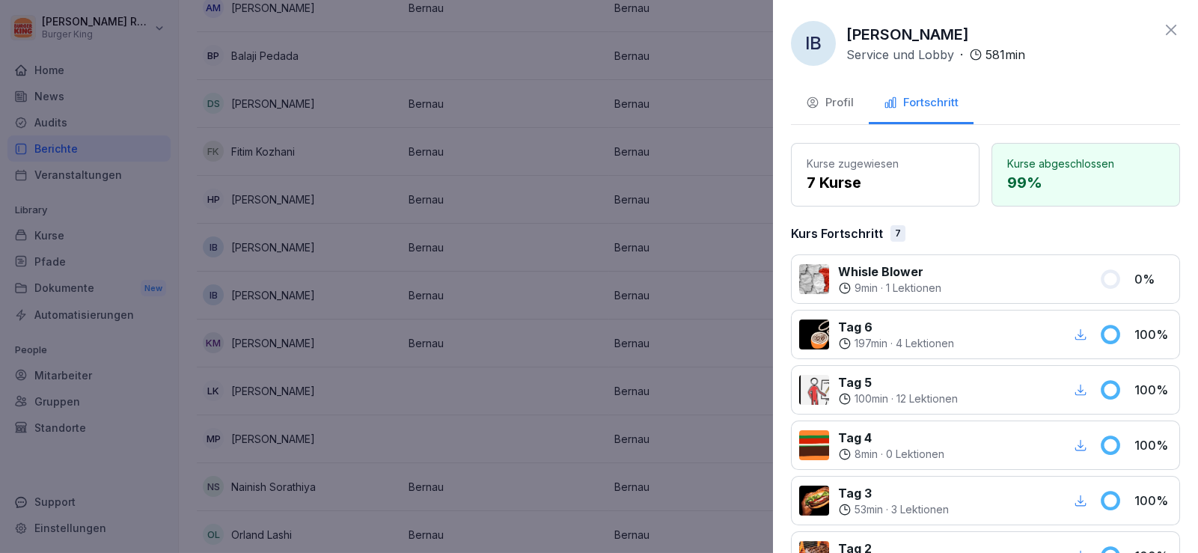
click at [846, 103] on div "Profil" at bounding box center [830, 102] width 48 height 17
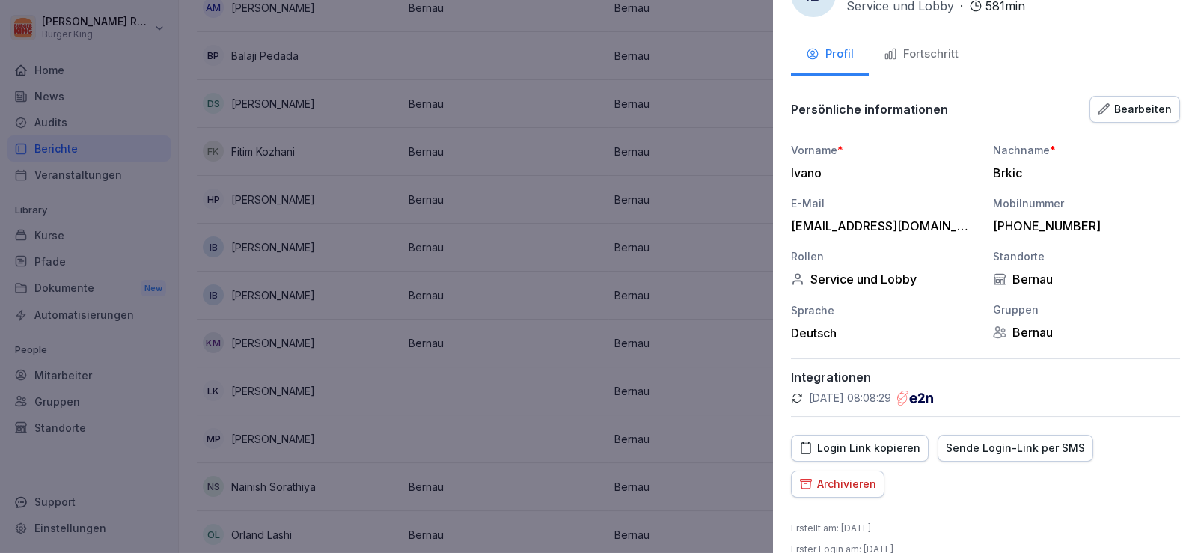
scroll to position [70, 0]
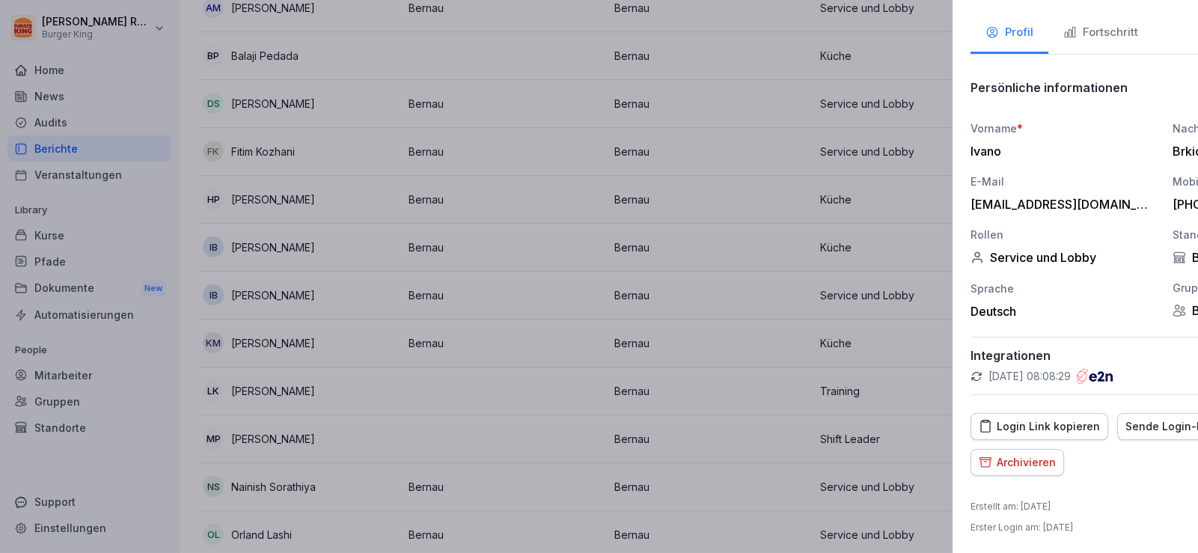
click at [444, 228] on div at bounding box center [599, 276] width 1198 height 553
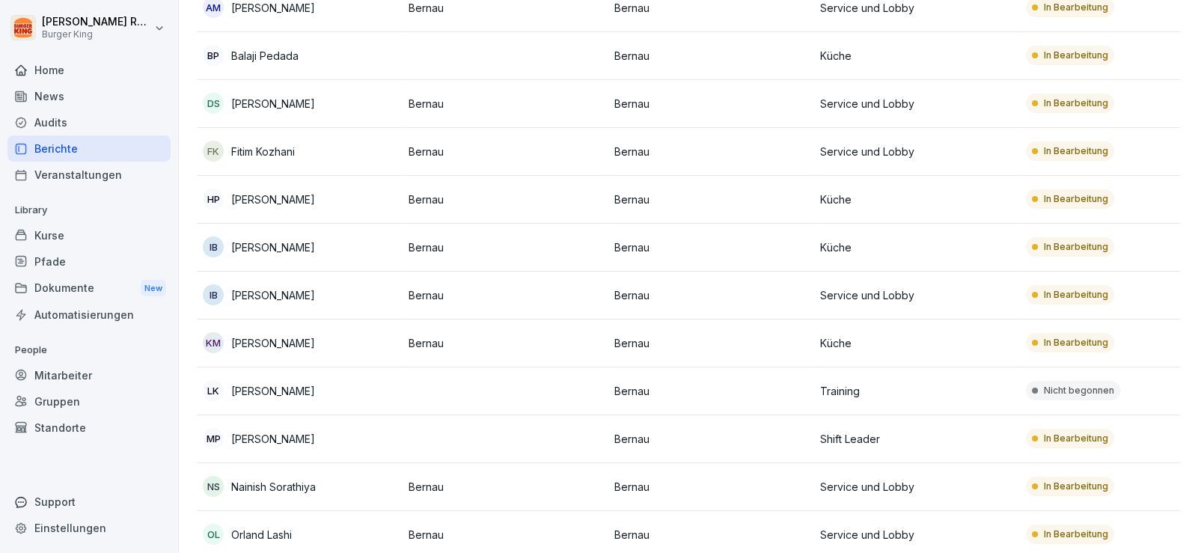
click at [275, 93] on div "DS [PERSON_NAME]" at bounding box center [300, 103] width 194 height 21
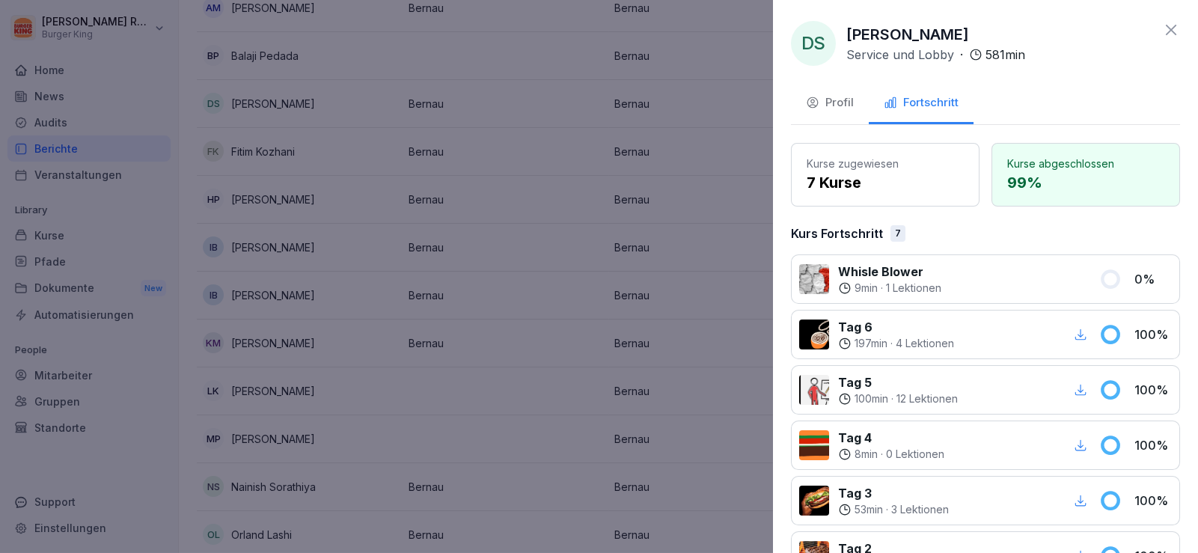
click at [831, 100] on div "Profil" at bounding box center [830, 102] width 48 height 17
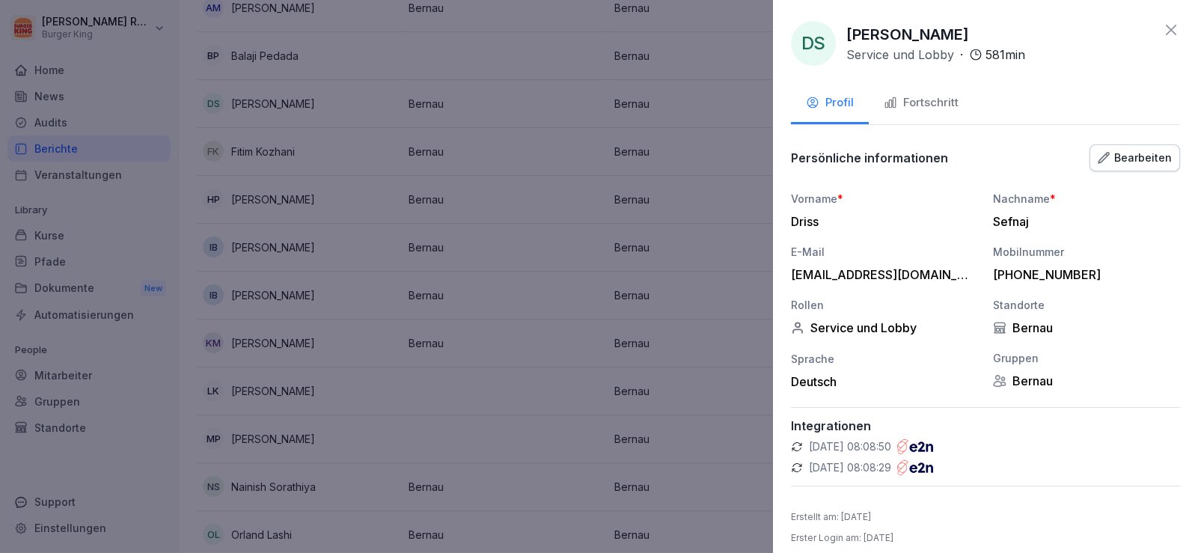
scroll to position [10, 0]
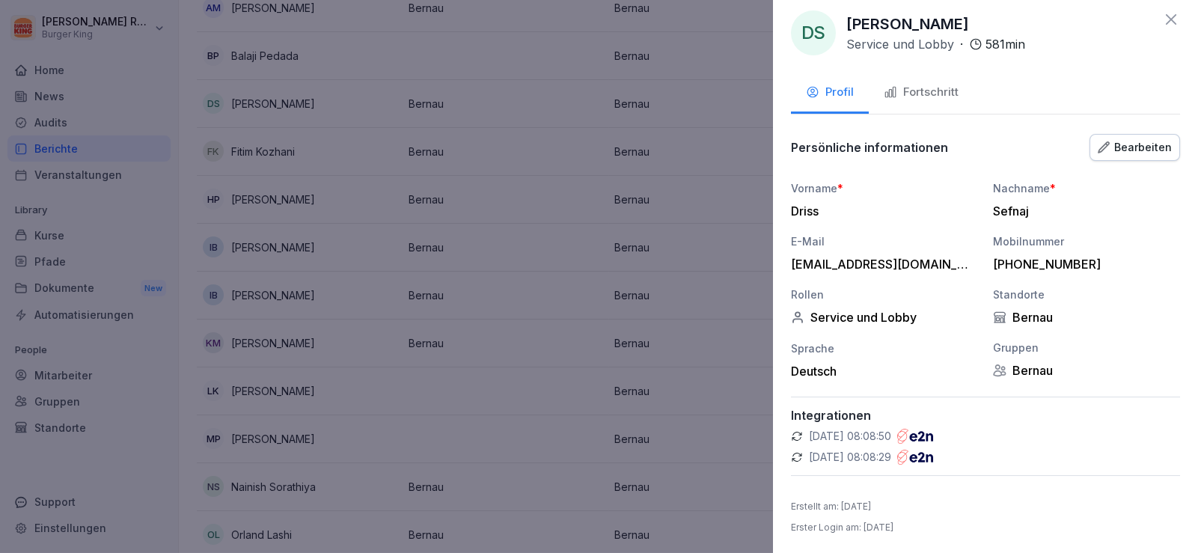
click at [935, 85] on div "Fortschritt" at bounding box center [921, 92] width 75 height 17
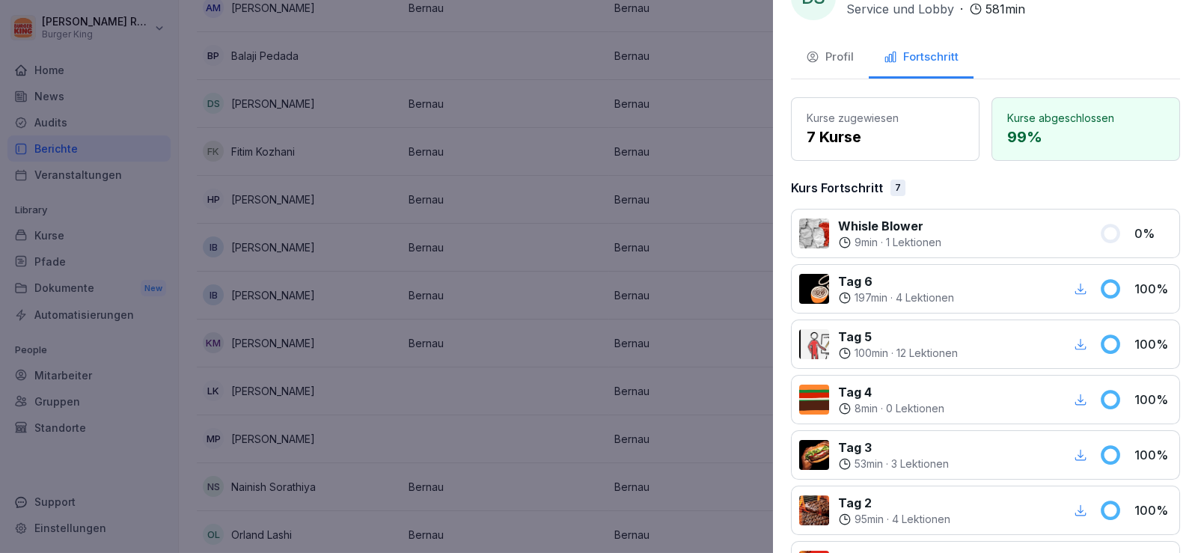
scroll to position [0, 0]
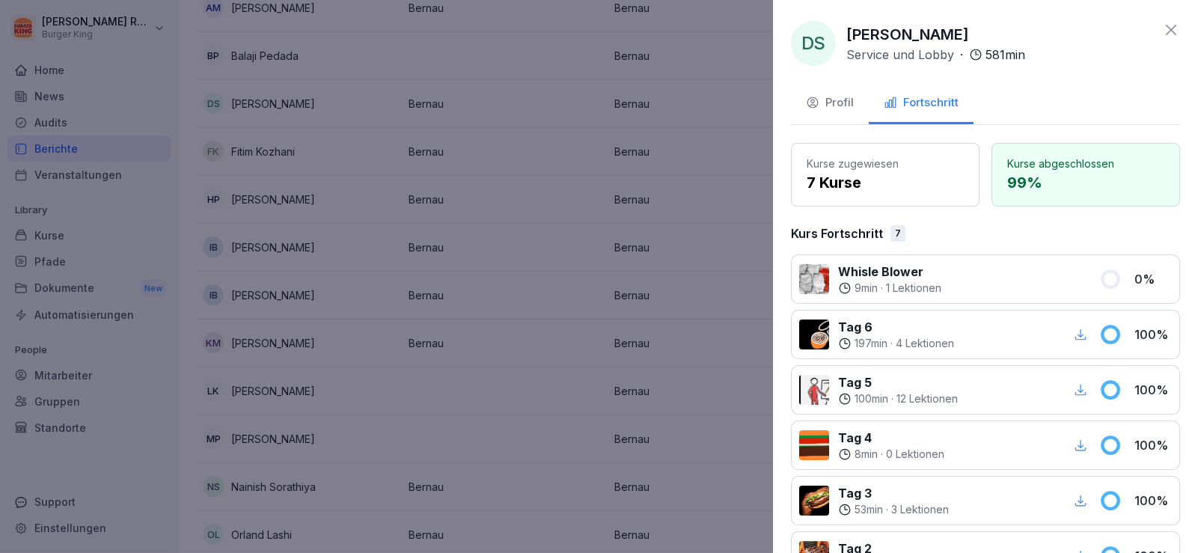
click at [844, 103] on div "Profil" at bounding box center [830, 102] width 48 height 17
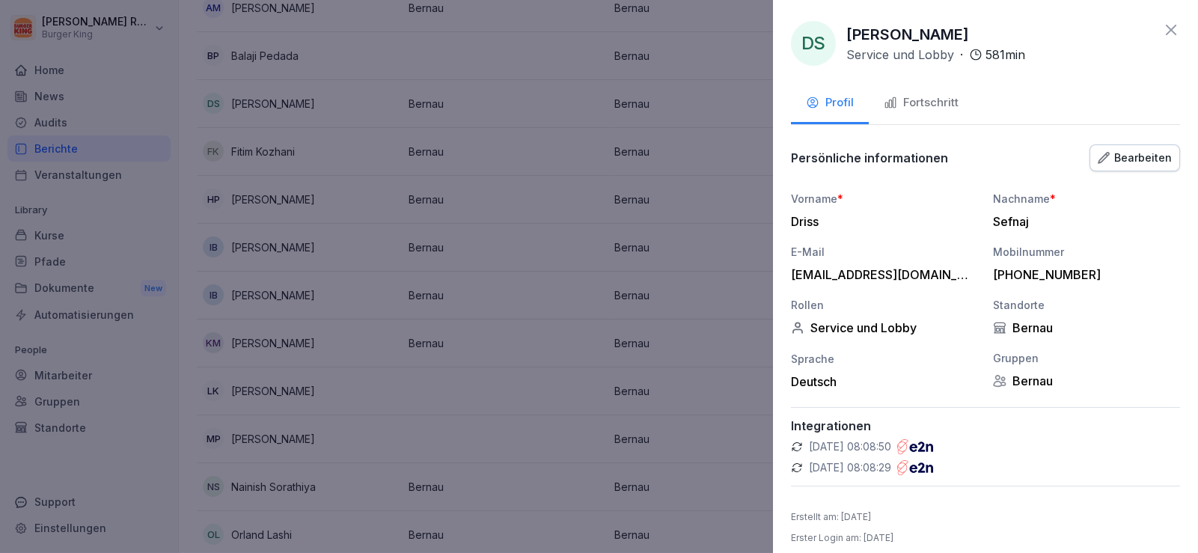
click at [1075, 102] on div "Profil Fortschritt" at bounding box center [985, 104] width 389 height 41
click at [601, 299] on div at bounding box center [599, 276] width 1198 height 553
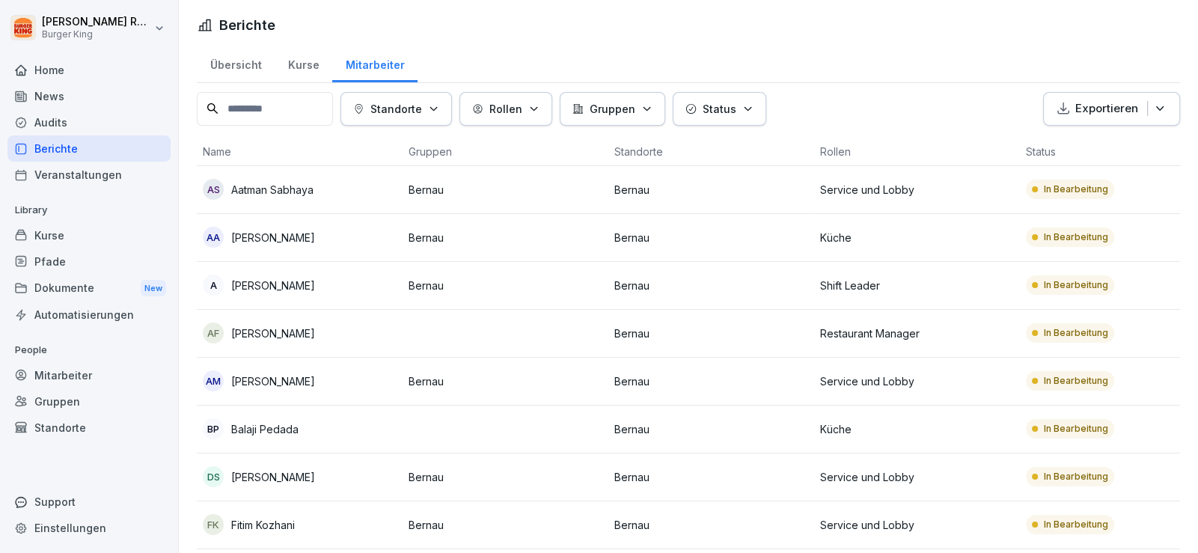
click at [250, 184] on p "Aatman Sabhaya" at bounding box center [272, 190] width 82 height 16
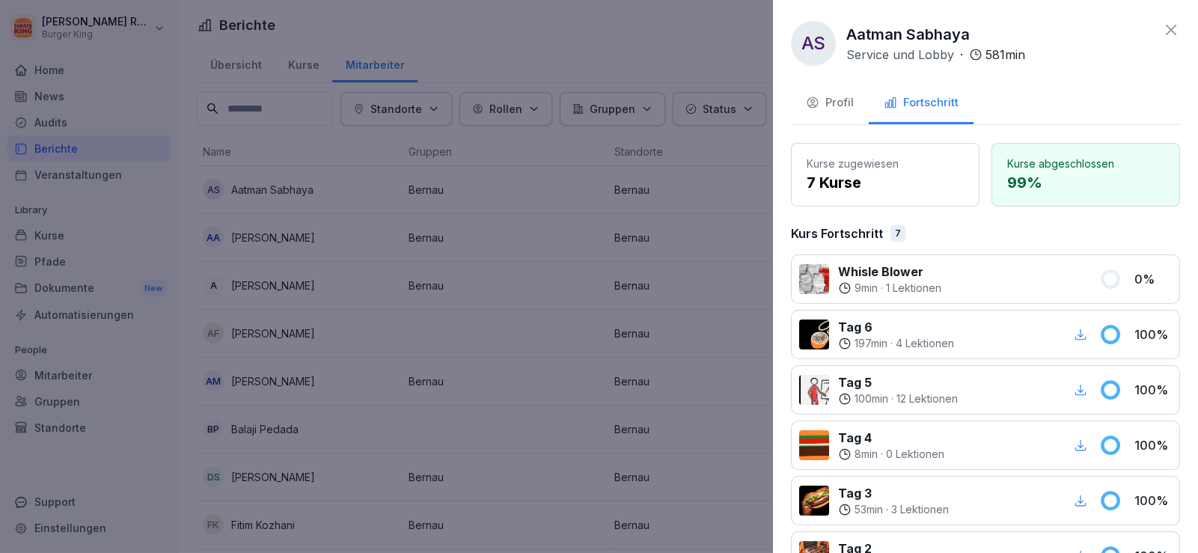
click at [832, 106] on div "Profil" at bounding box center [830, 102] width 48 height 17
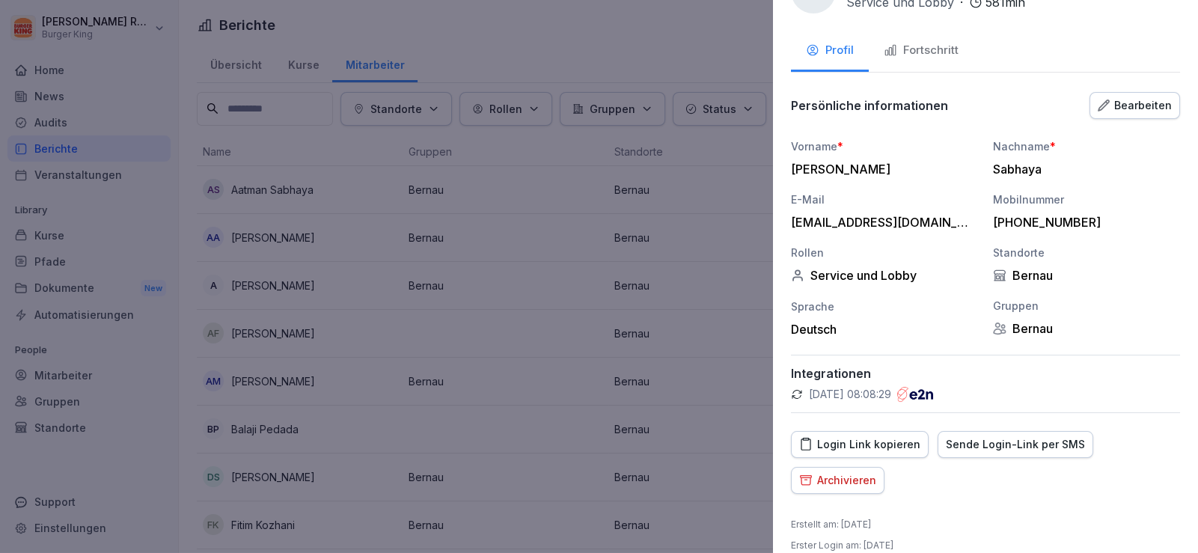
scroll to position [70, 0]
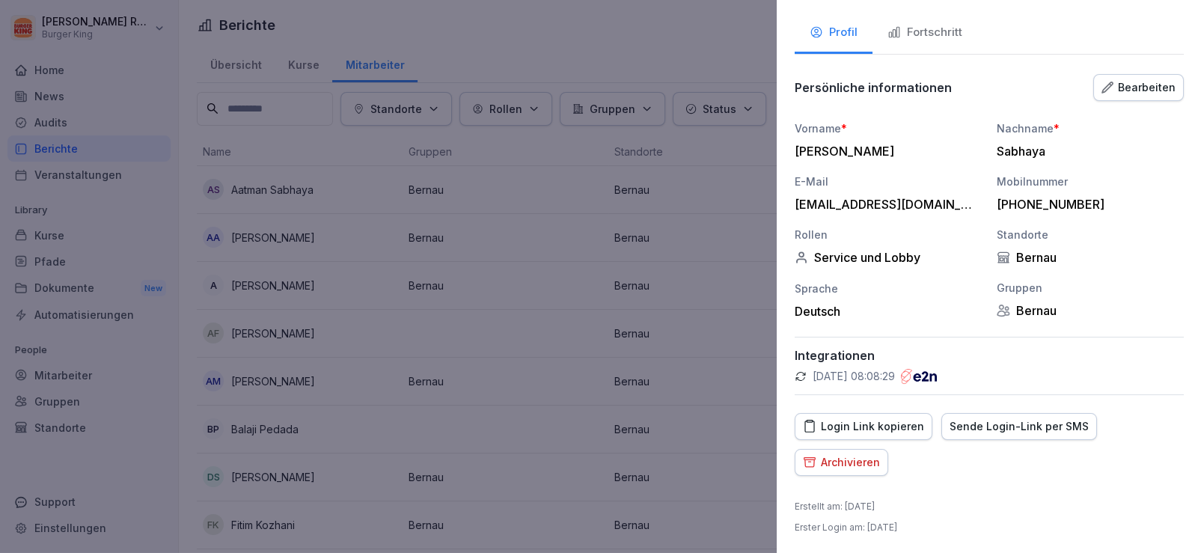
click at [474, 337] on div at bounding box center [599, 276] width 1198 height 553
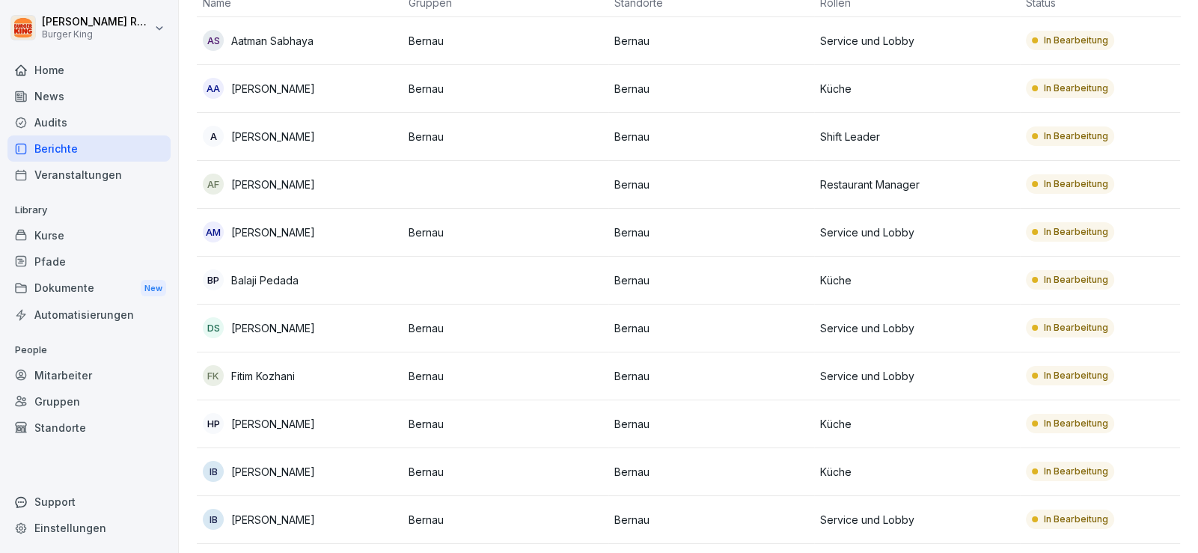
scroll to position [0, 0]
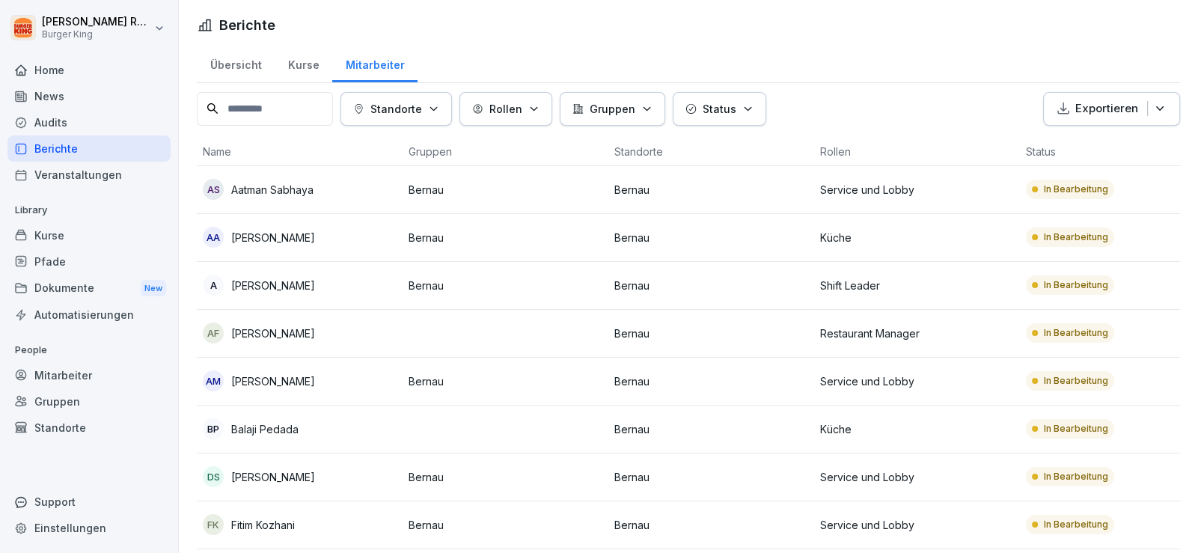
click at [254, 241] on p "[PERSON_NAME]" at bounding box center [273, 238] width 84 height 16
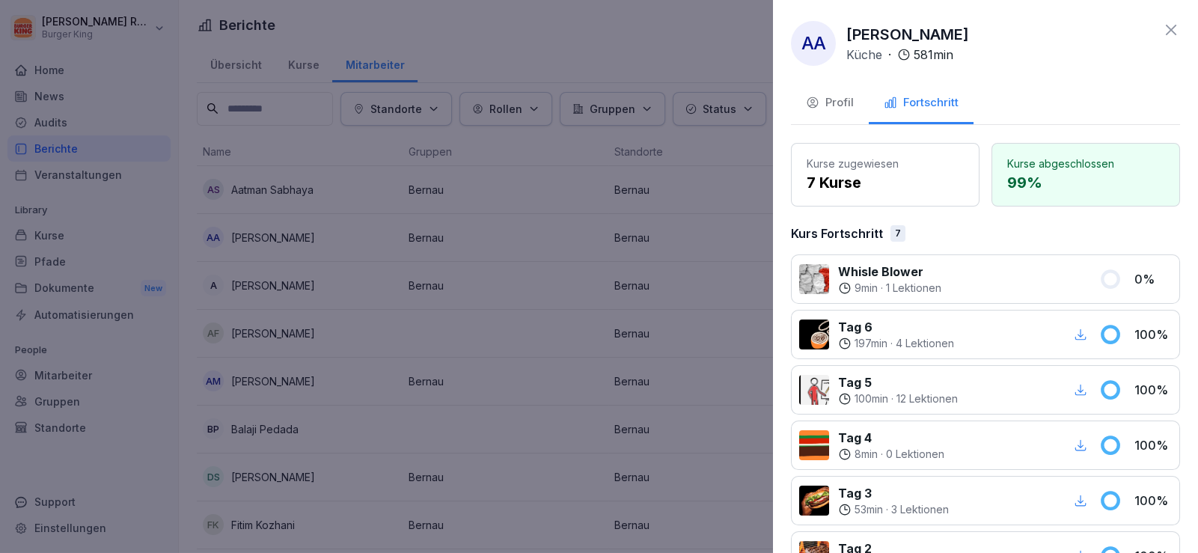
click at [845, 99] on div "Profil" at bounding box center [830, 102] width 48 height 17
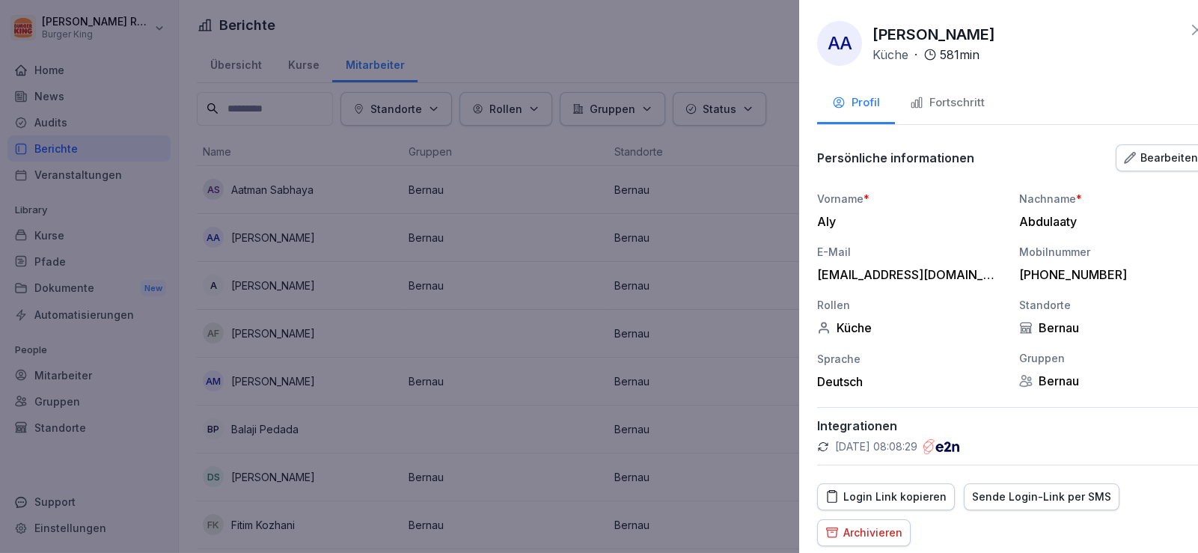
click at [356, 324] on div at bounding box center [599, 276] width 1198 height 553
